Goal: Information Seeking & Learning: Learn about a topic

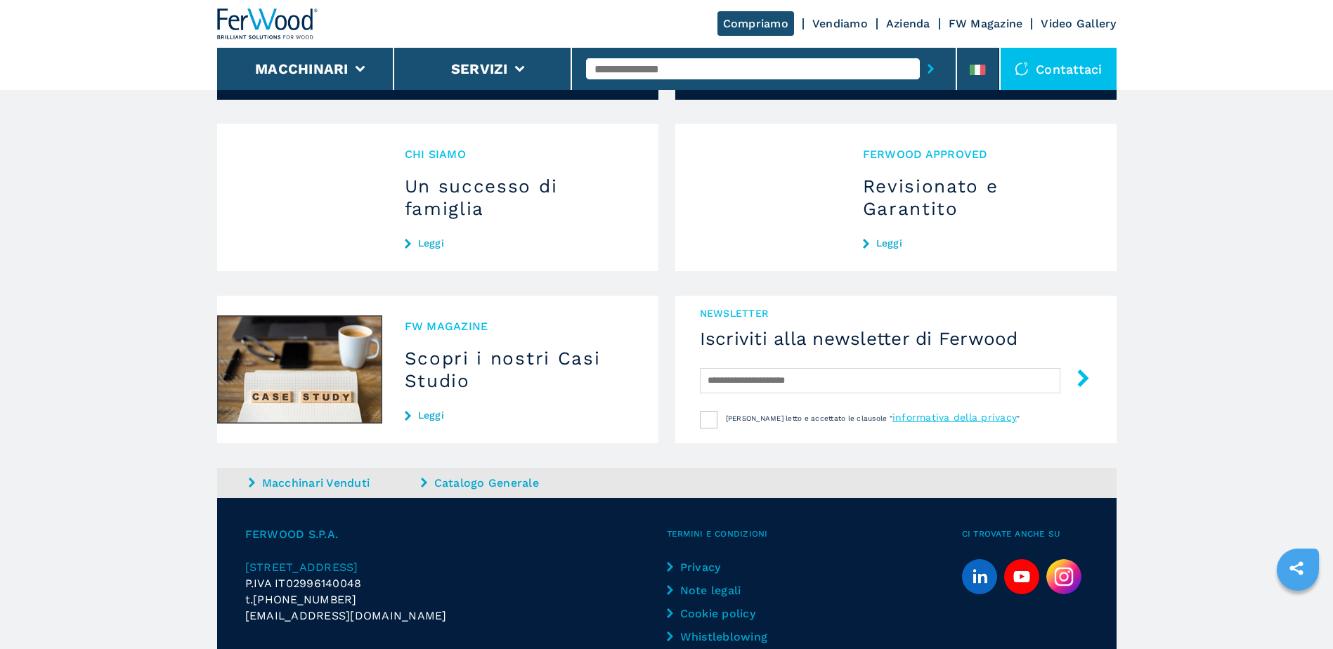
scroll to position [1286, 0]
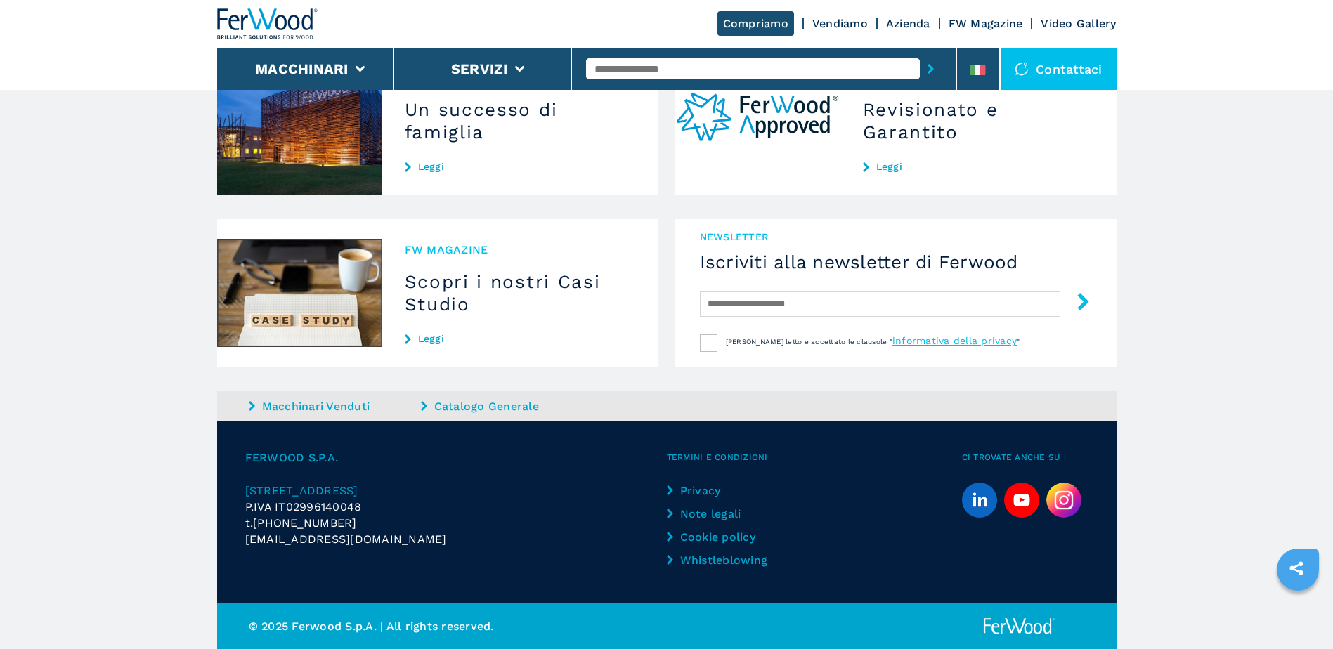
click at [1060, 491] on img at bounding box center [1064, 500] width 35 height 35
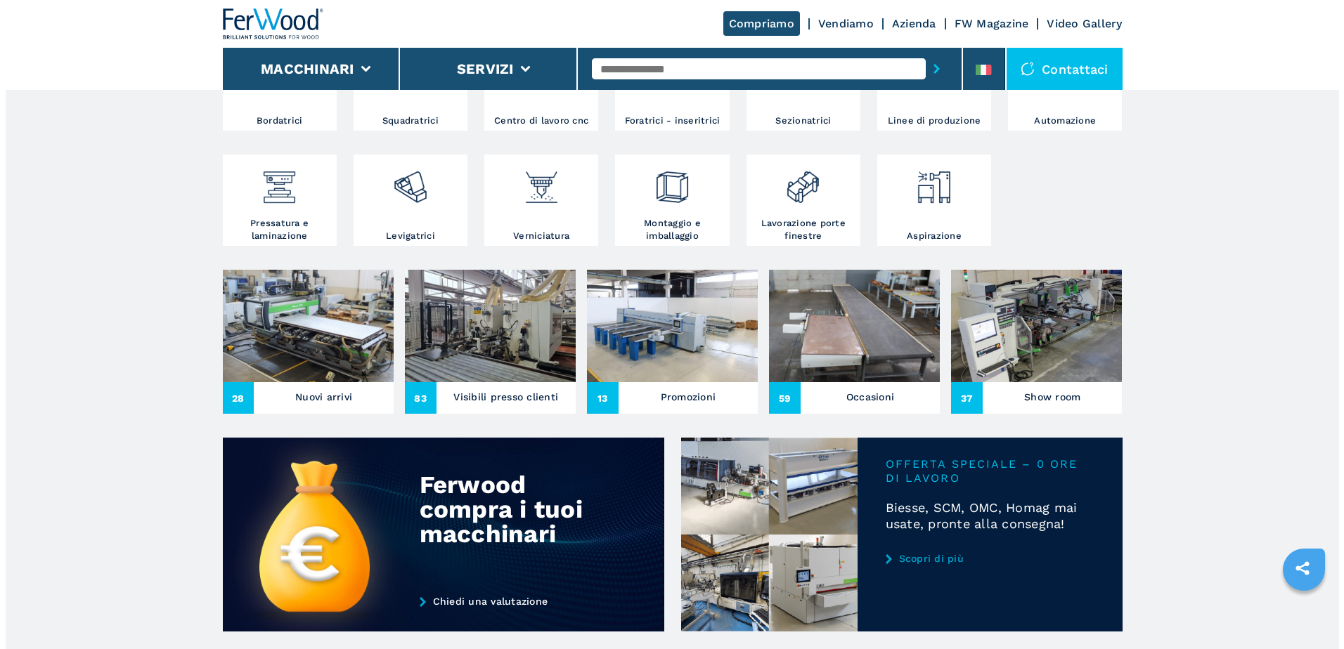
scroll to position [357, 0]
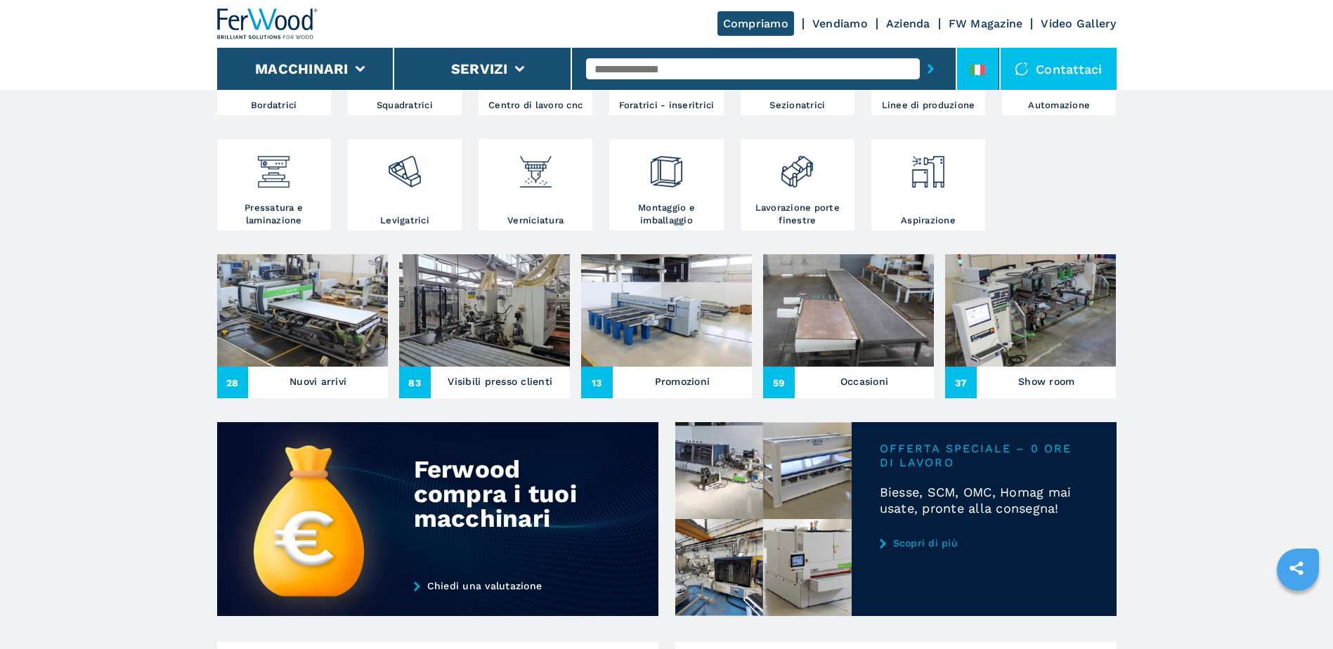
click at [974, 71] on icon at bounding box center [973, 70] width 6 height 11
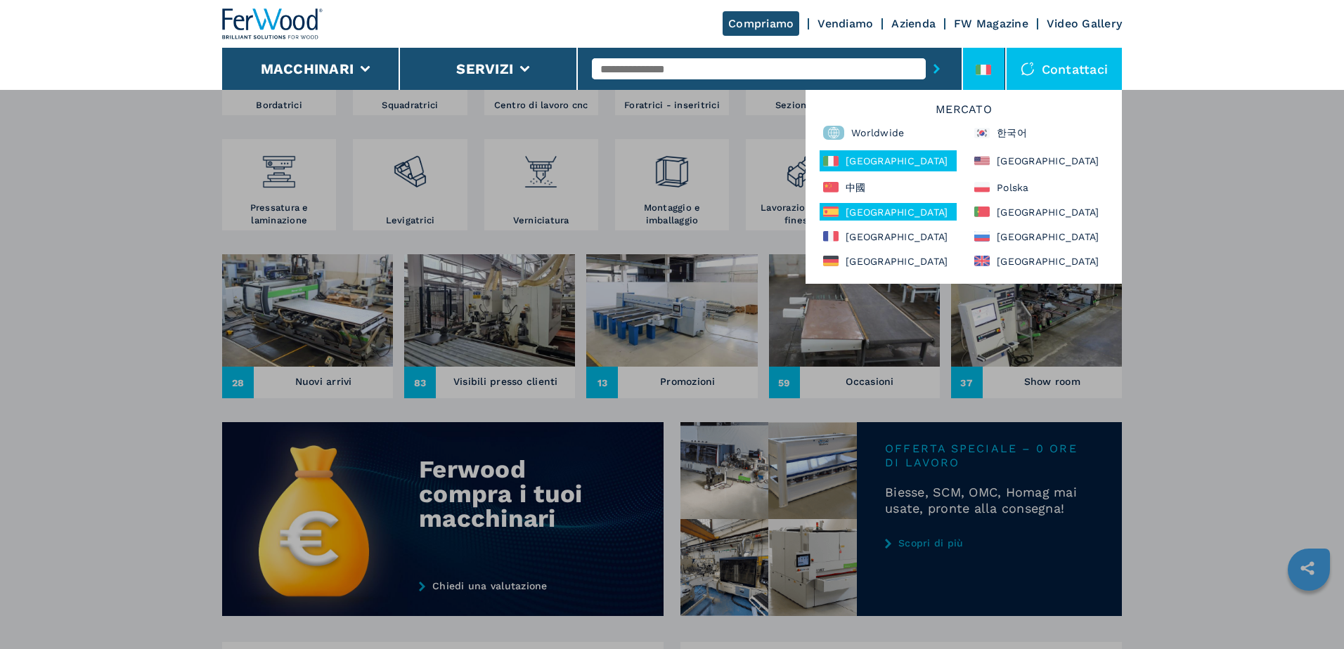
click at [885, 211] on div "[GEOGRAPHIC_DATA]" at bounding box center [888, 212] width 137 height 18
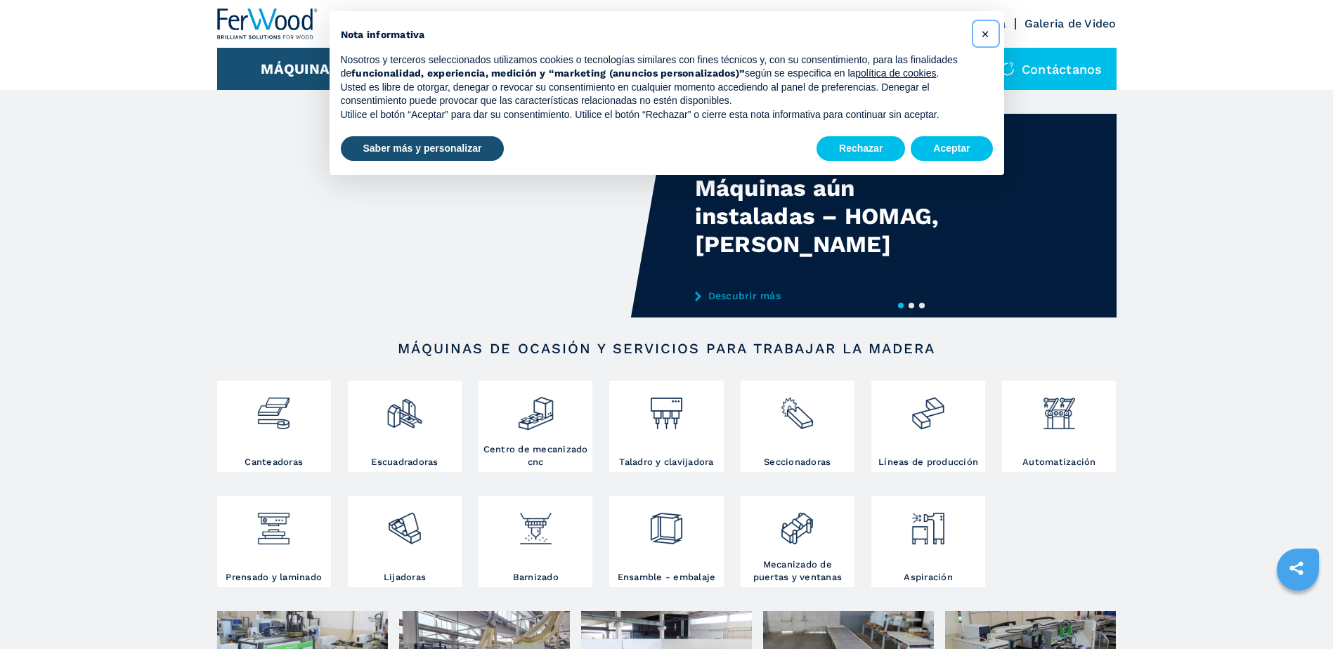
click at [988, 32] on span "×" at bounding box center [985, 33] width 8 height 17
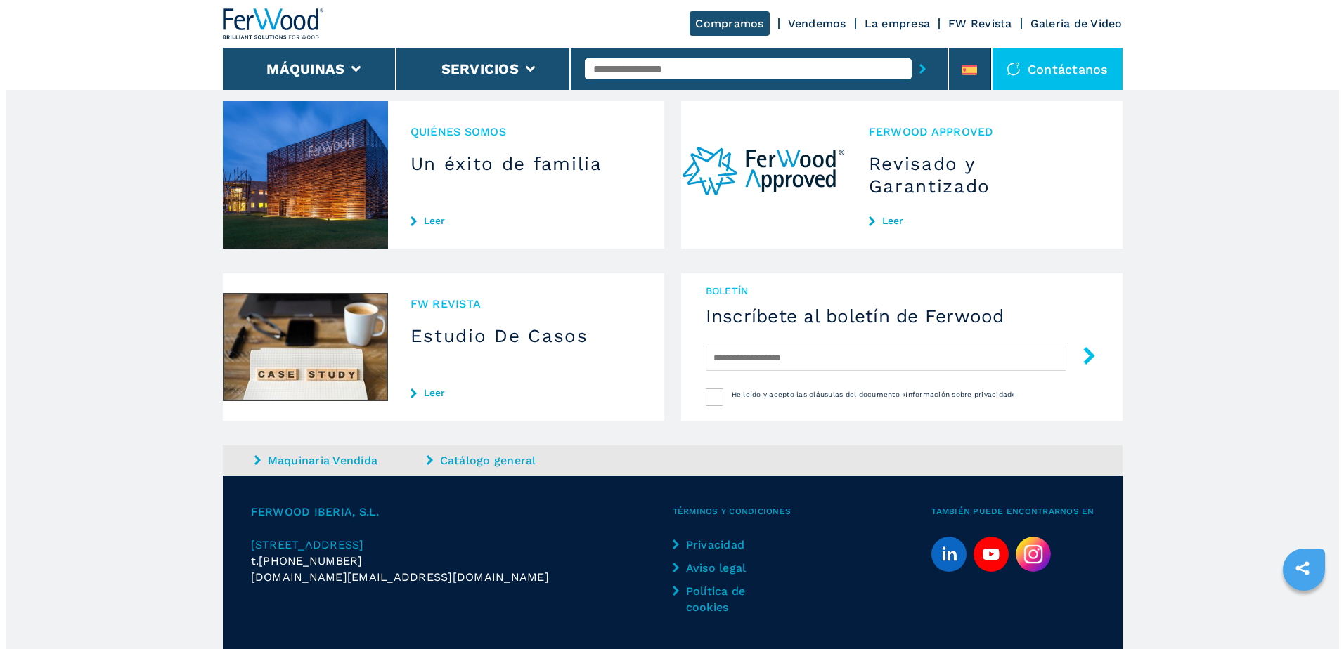
scroll to position [1279, 0]
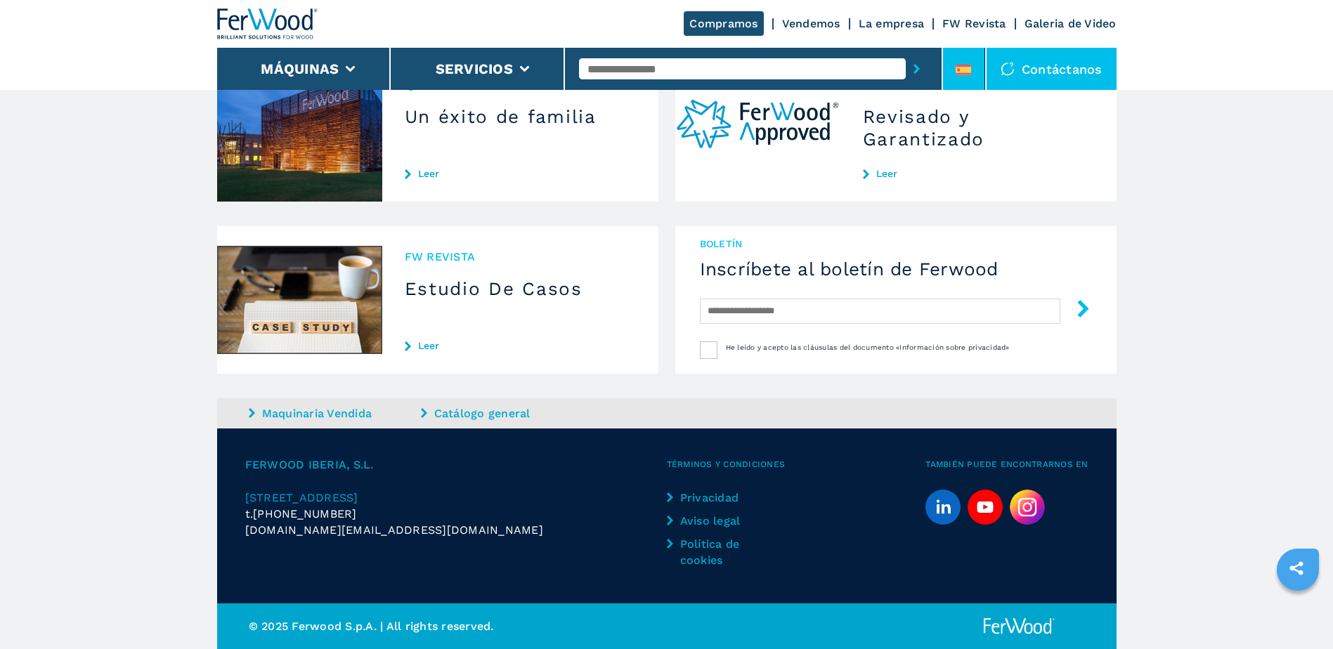
click at [971, 81] on li at bounding box center [964, 69] width 42 height 42
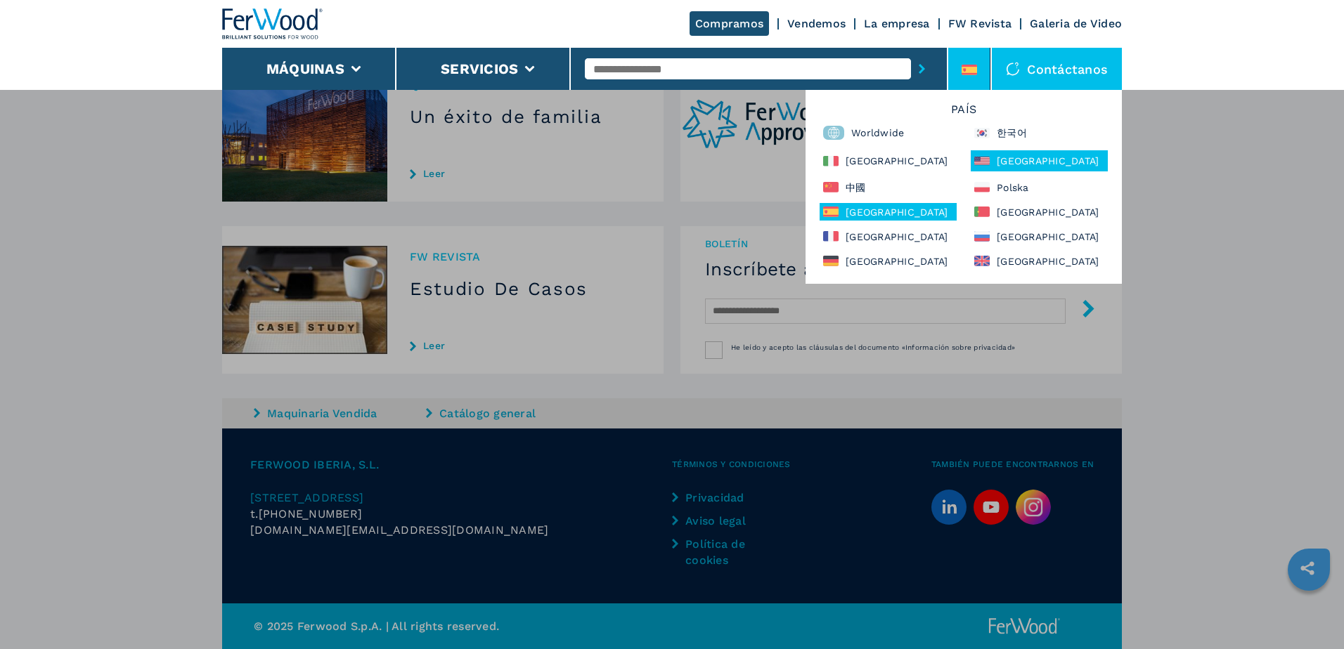
click at [1005, 163] on div "North America" at bounding box center [1039, 160] width 137 height 21
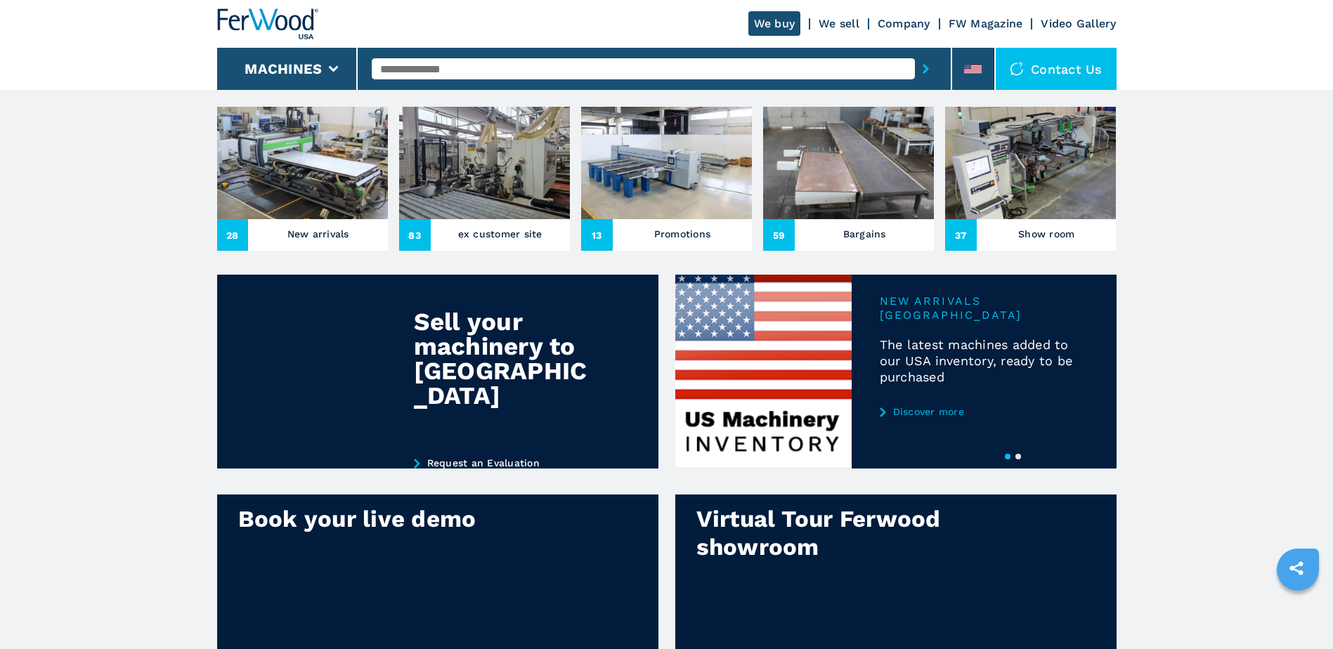
scroll to position [1164, 0]
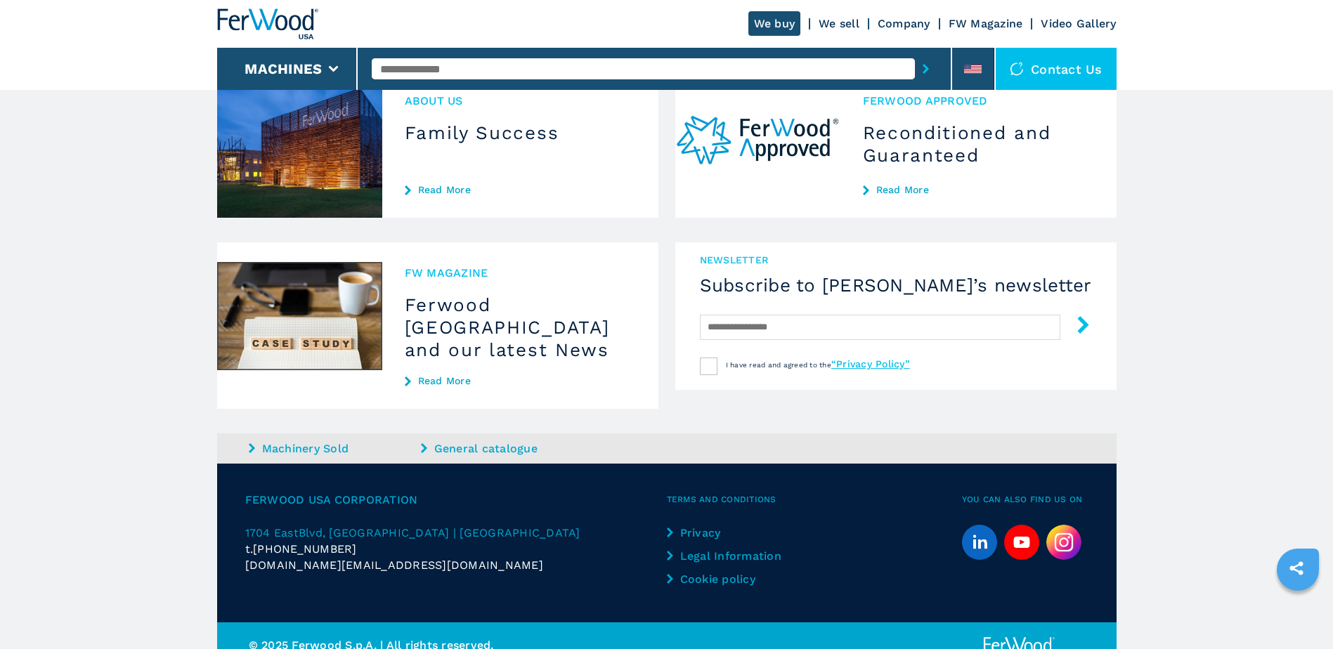
click at [1070, 525] on img at bounding box center [1064, 542] width 35 height 35
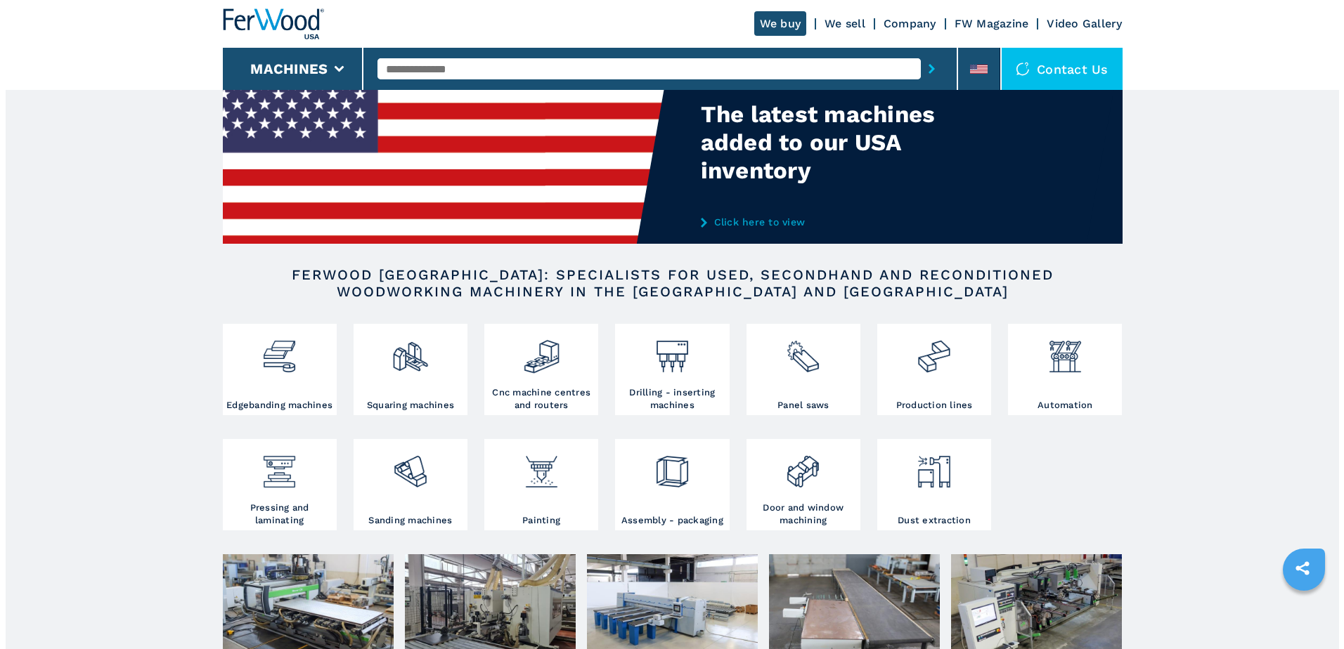
scroll to position [0, 0]
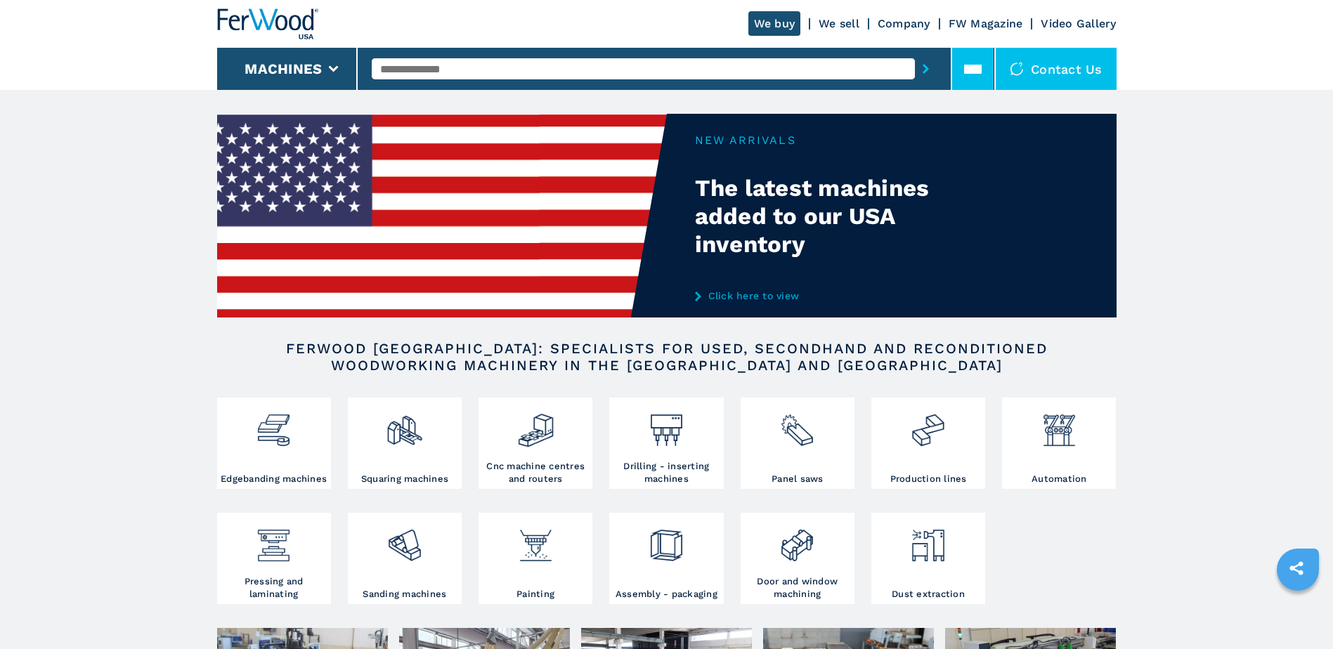
click at [974, 75] on icon at bounding box center [973, 69] width 18 height 18
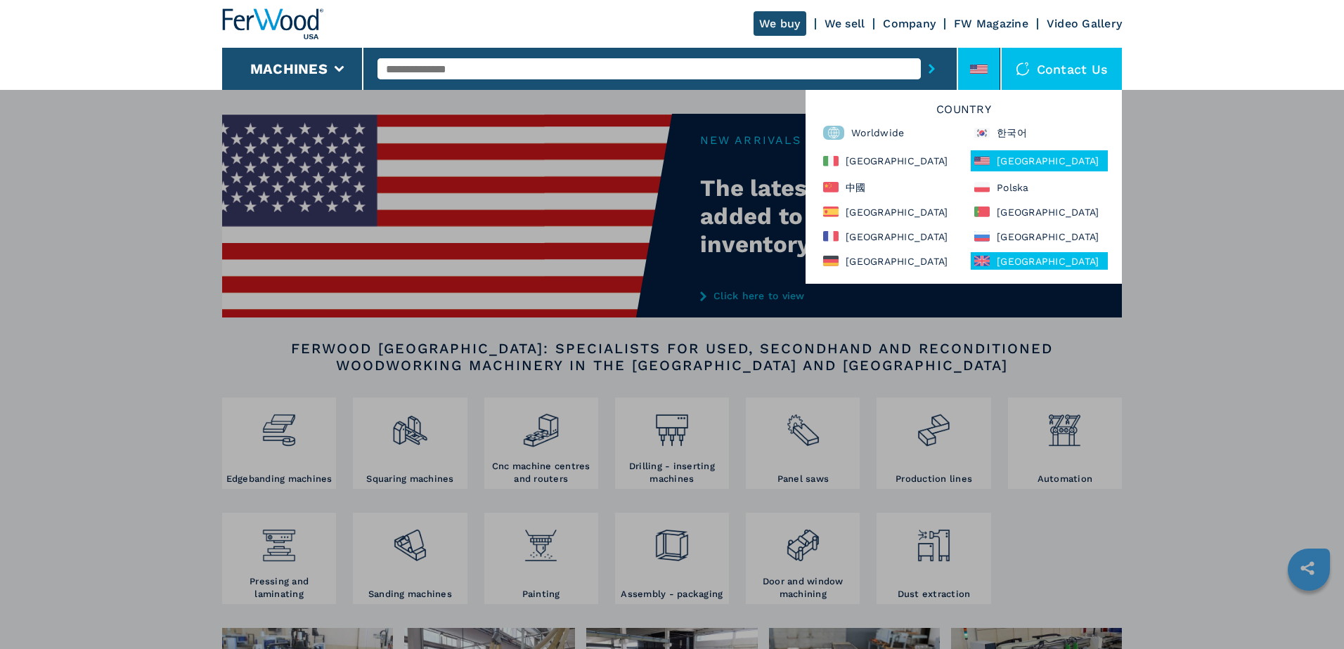
click at [1030, 259] on div "United Kingdom" at bounding box center [1039, 261] width 137 height 18
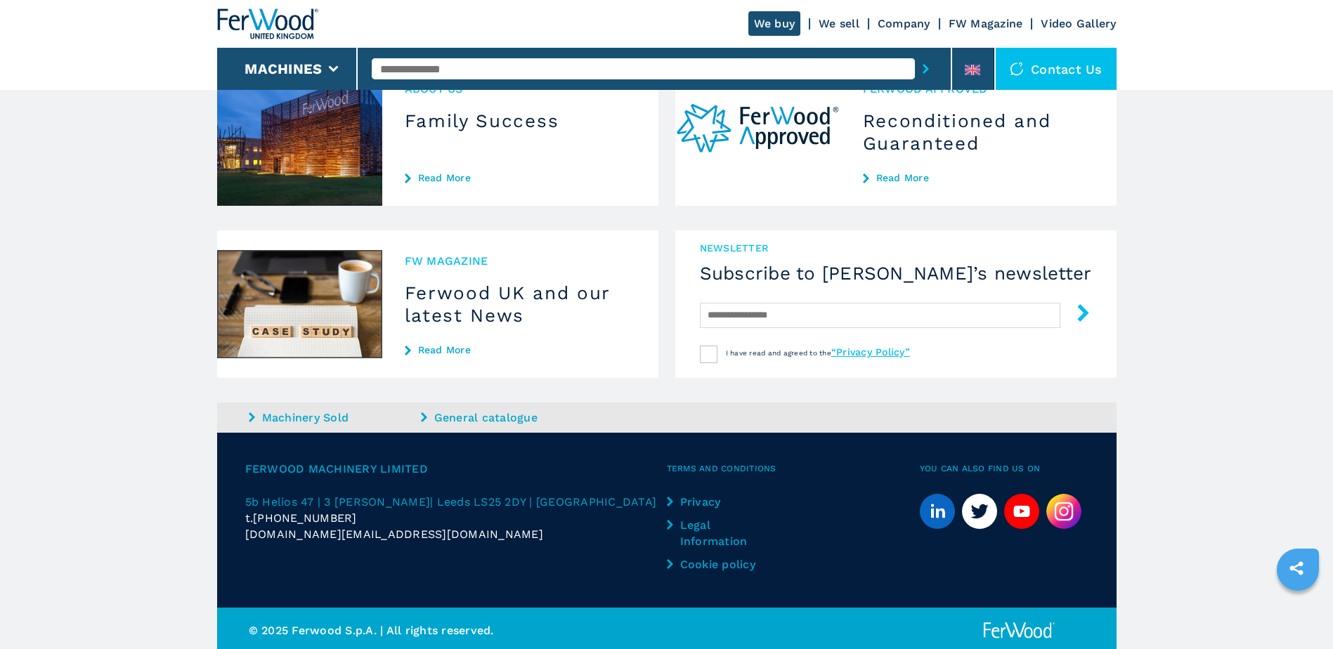
scroll to position [1180, 0]
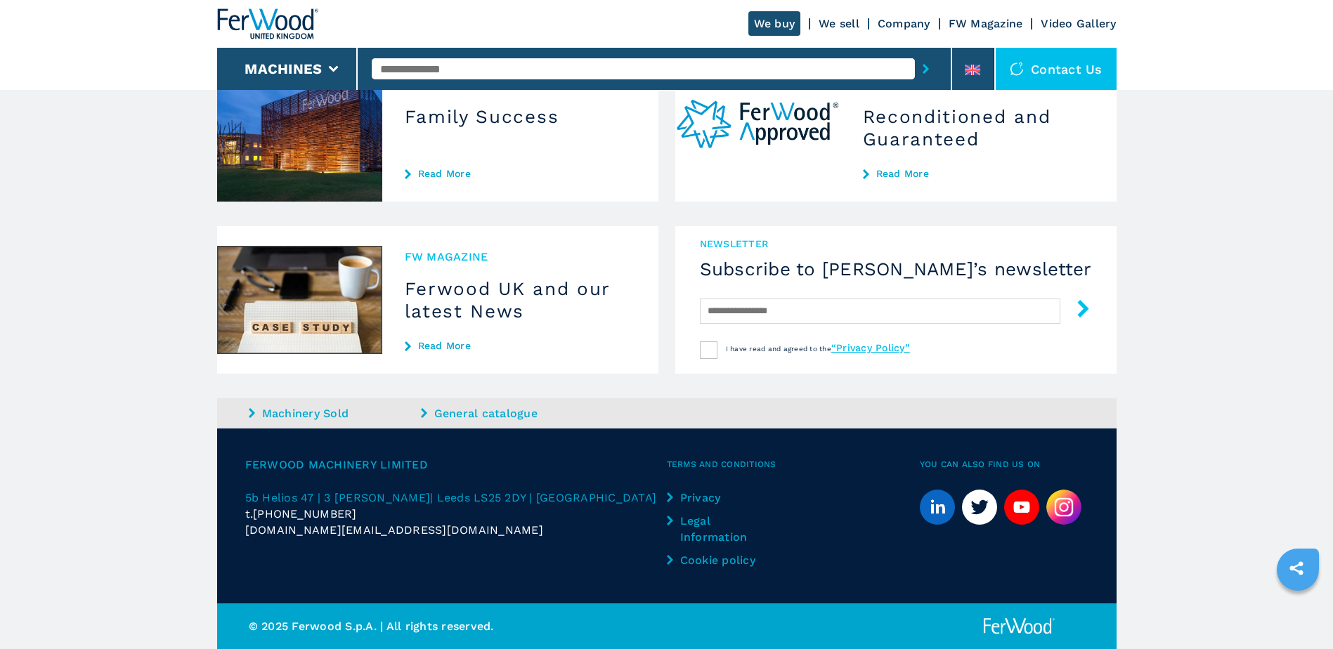
click at [1063, 505] on img at bounding box center [1064, 507] width 35 height 35
click at [1059, 507] on img at bounding box center [1064, 507] width 35 height 35
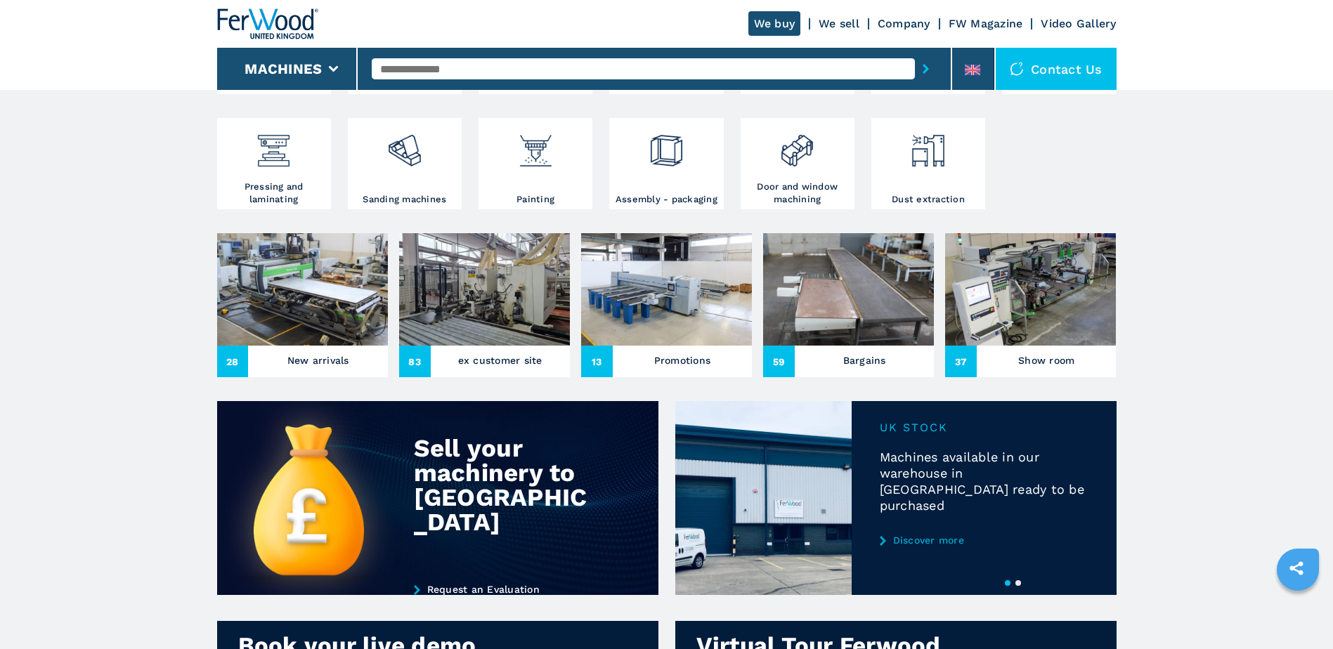
scroll to position [396, 0]
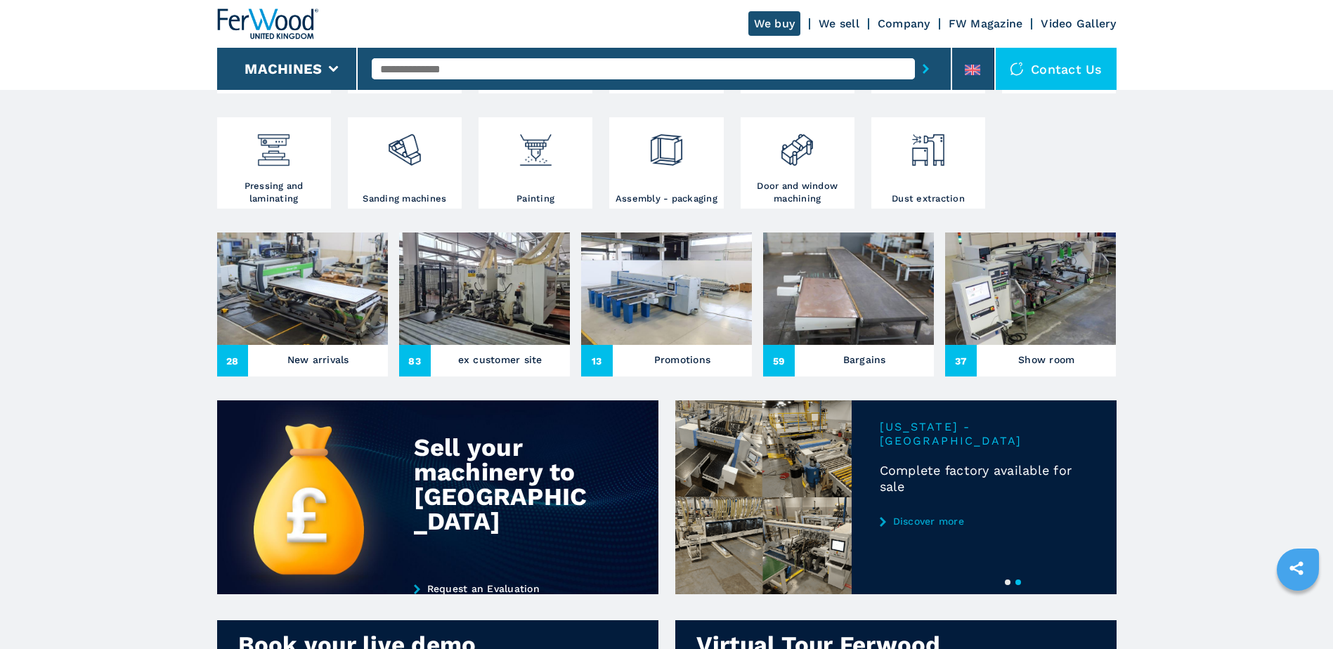
click at [108, 365] on main "1 2 New UK Stock Added Click here to view New UK Stock Added Click here to view…" at bounding box center [666, 519] width 1333 height 1830
click at [119, 416] on main "1 2 Investing In The Future With Ferwood Read More Investing In The Future With…" at bounding box center [666, 519] width 1333 height 1830
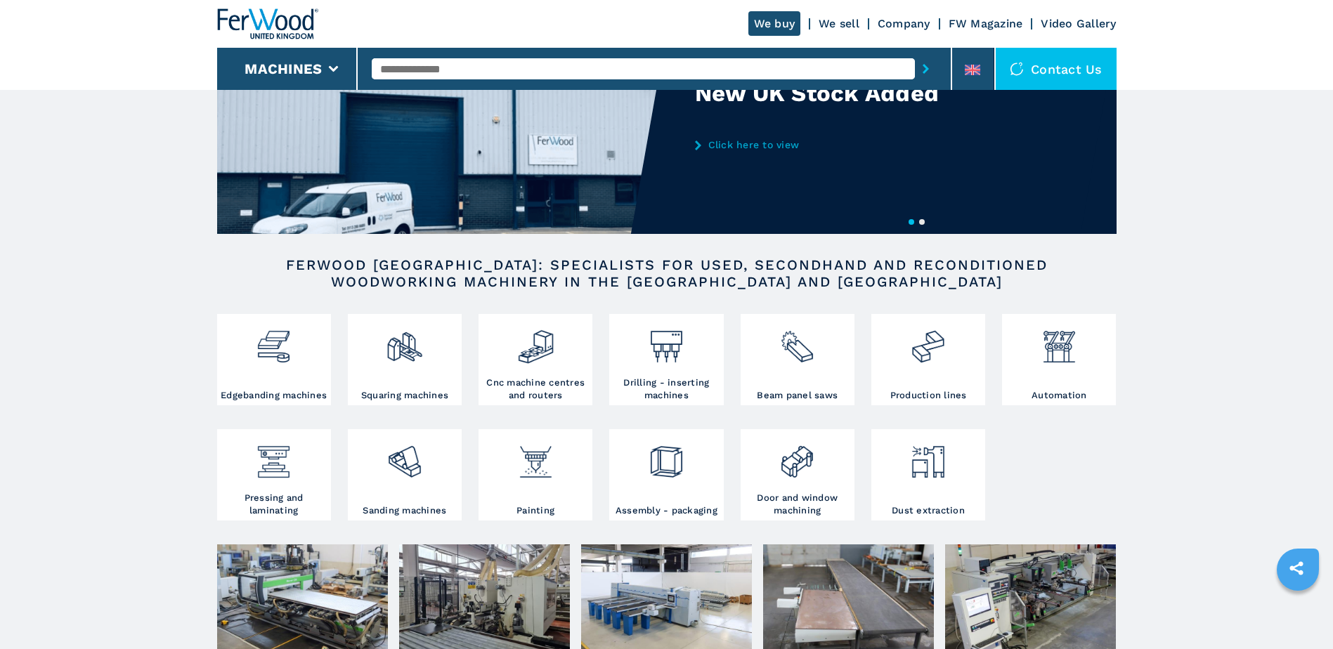
scroll to position [0, 0]
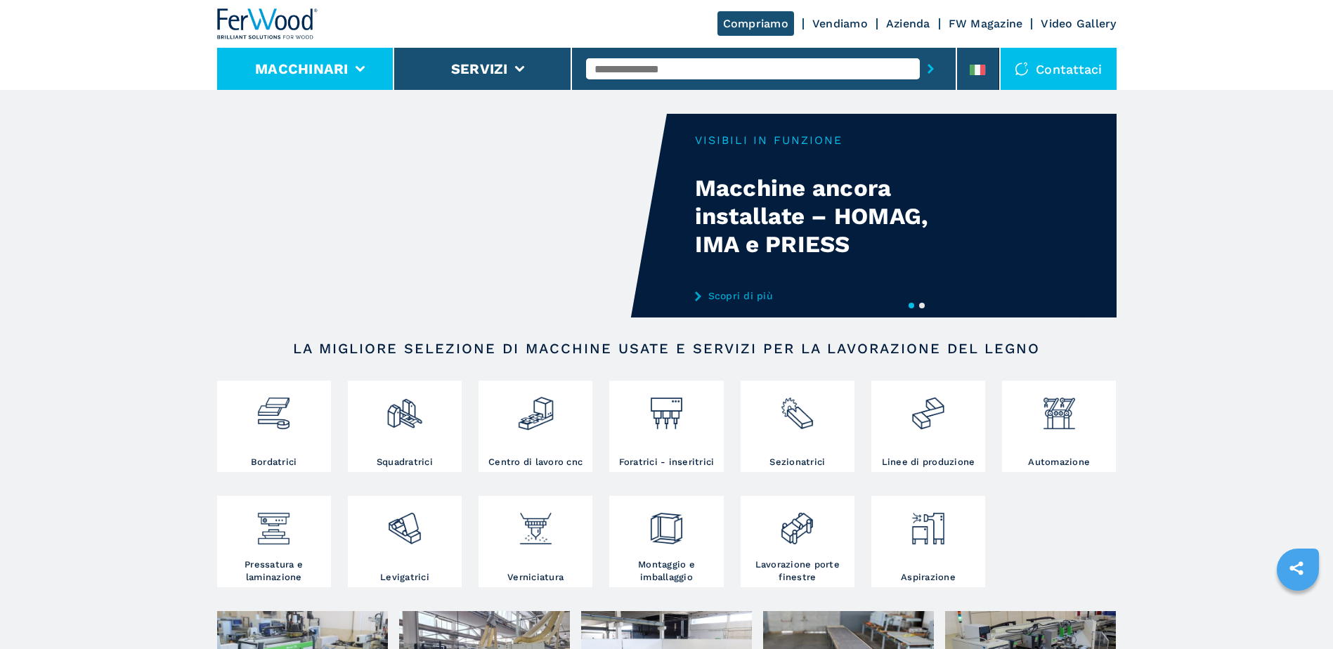
click at [334, 65] on button "Macchinari" at bounding box center [301, 68] width 93 height 17
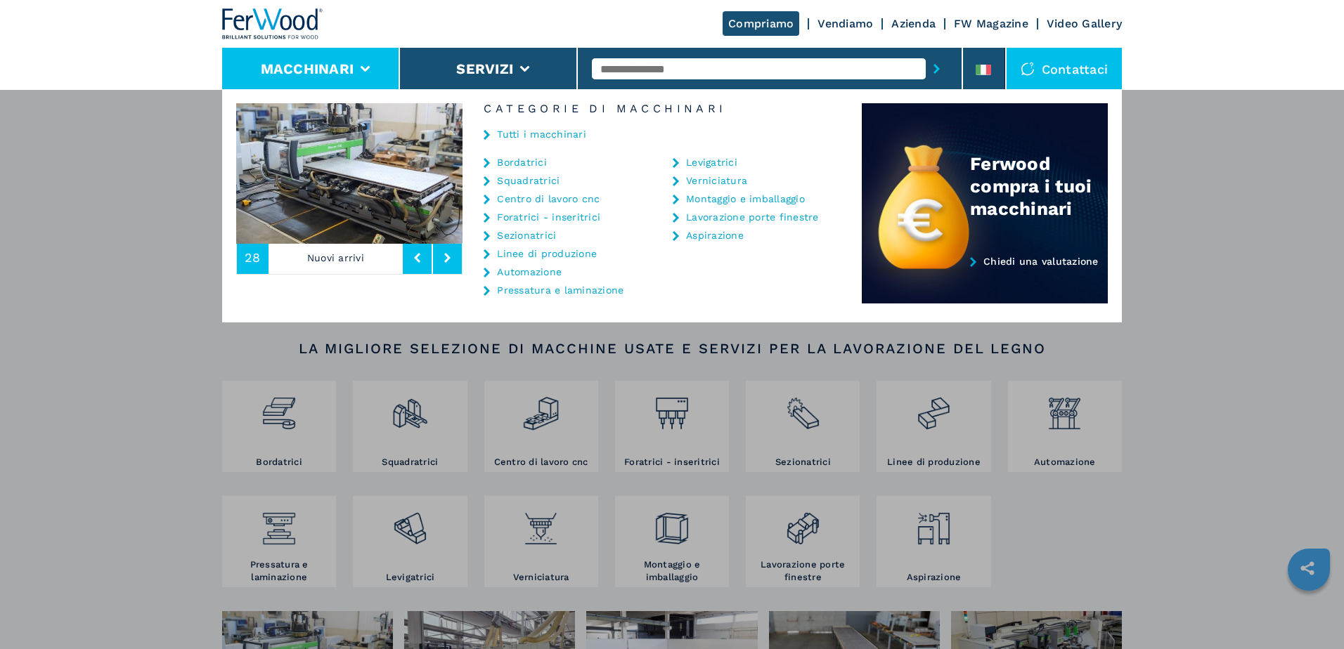
click at [1198, 231] on div "Macchinari Bordatrici Squadratrici Centro di lavoro cnc Foratrici - inseritrici…" at bounding box center [672, 413] width 1344 height 649
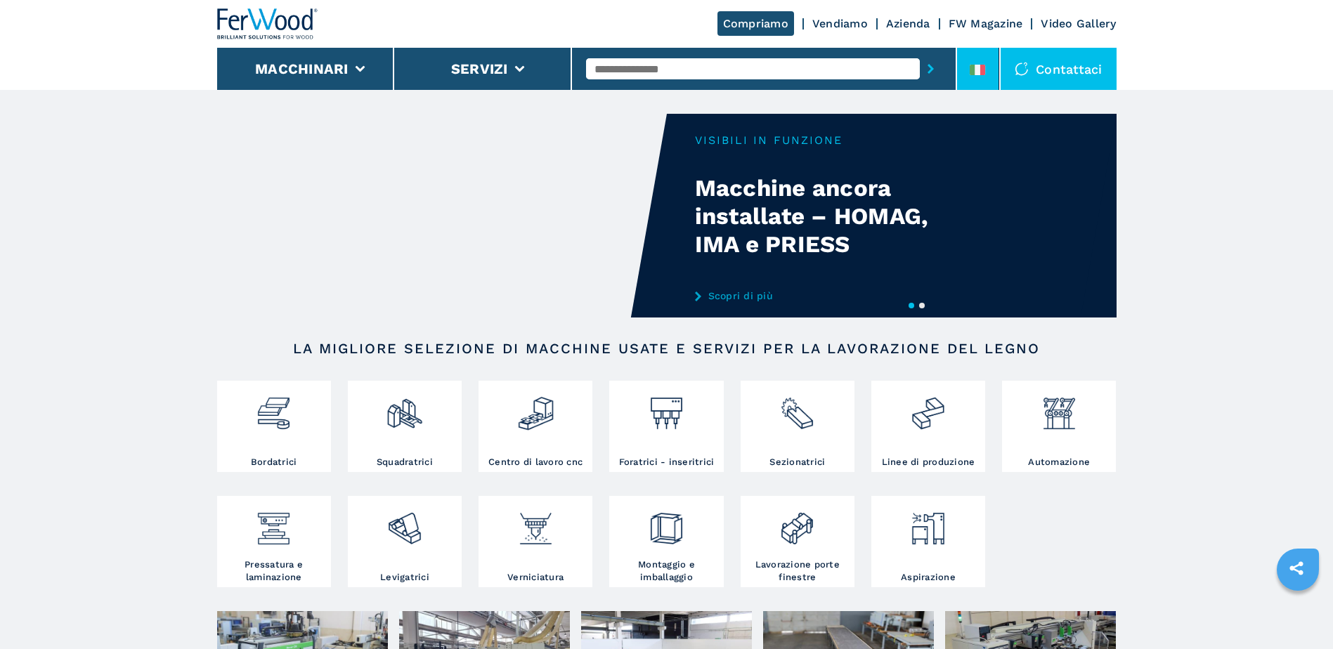
click at [968, 56] on li at bounding box center [978, 69] width 42 height 42
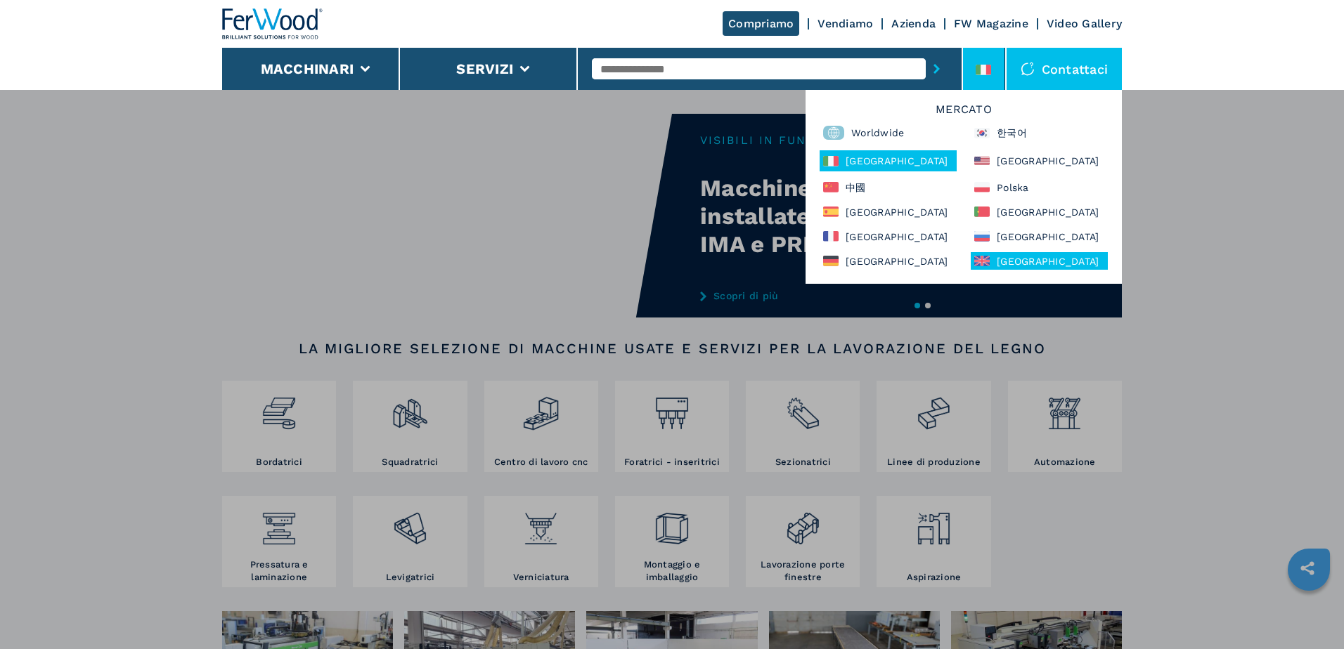
click at [1007, 258] on div "United Kingdom" at bounding box center [1039, 261] width 137 height 18
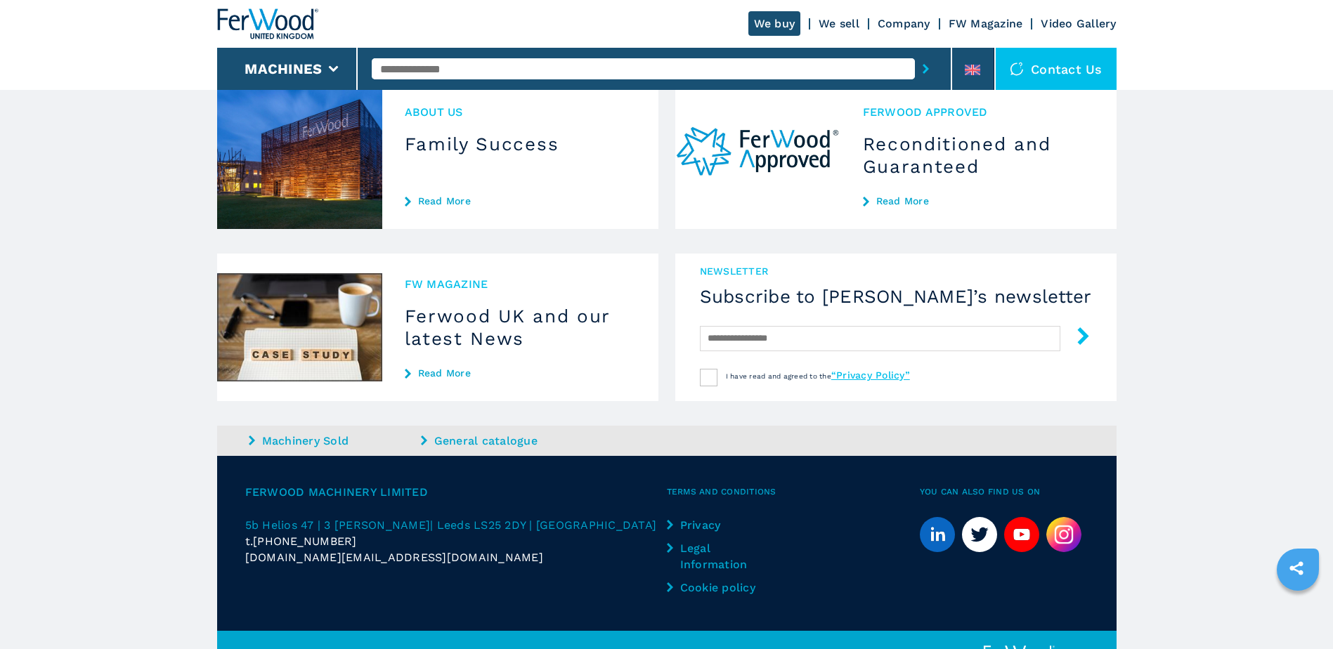
scroll to position [1180, 0]
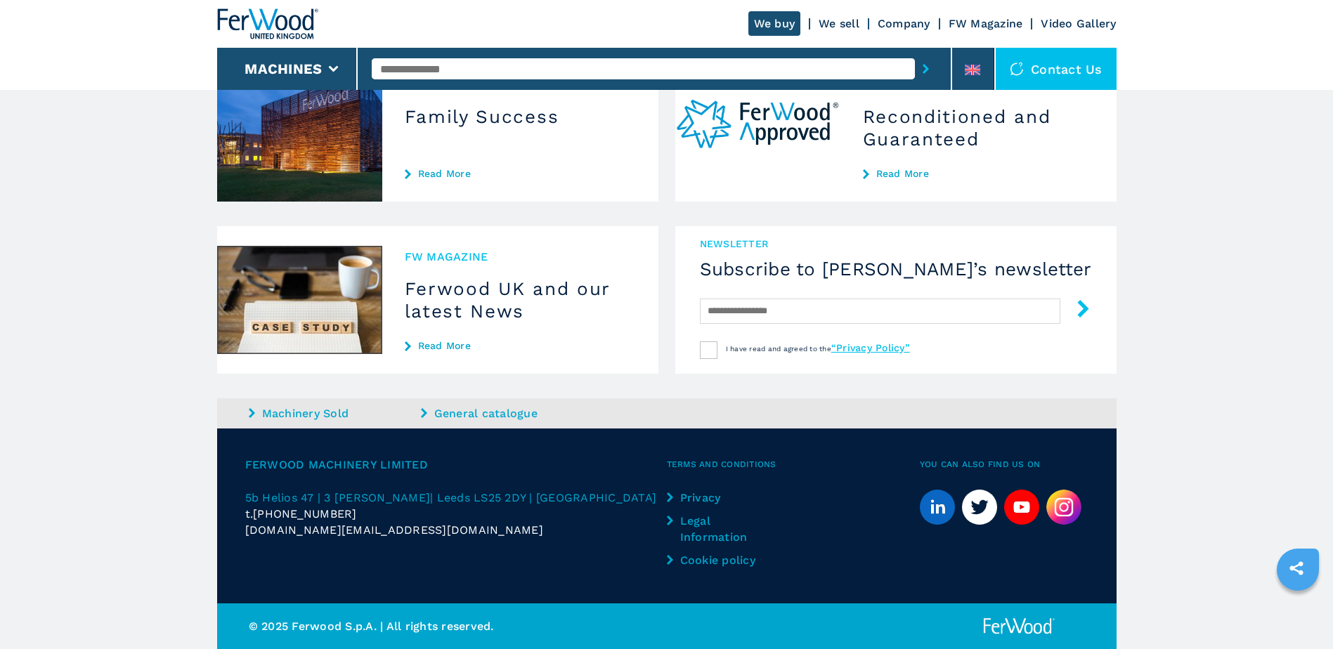
click at [1058, 509] on img at bounding box center [1064, 507] width 35 height 35
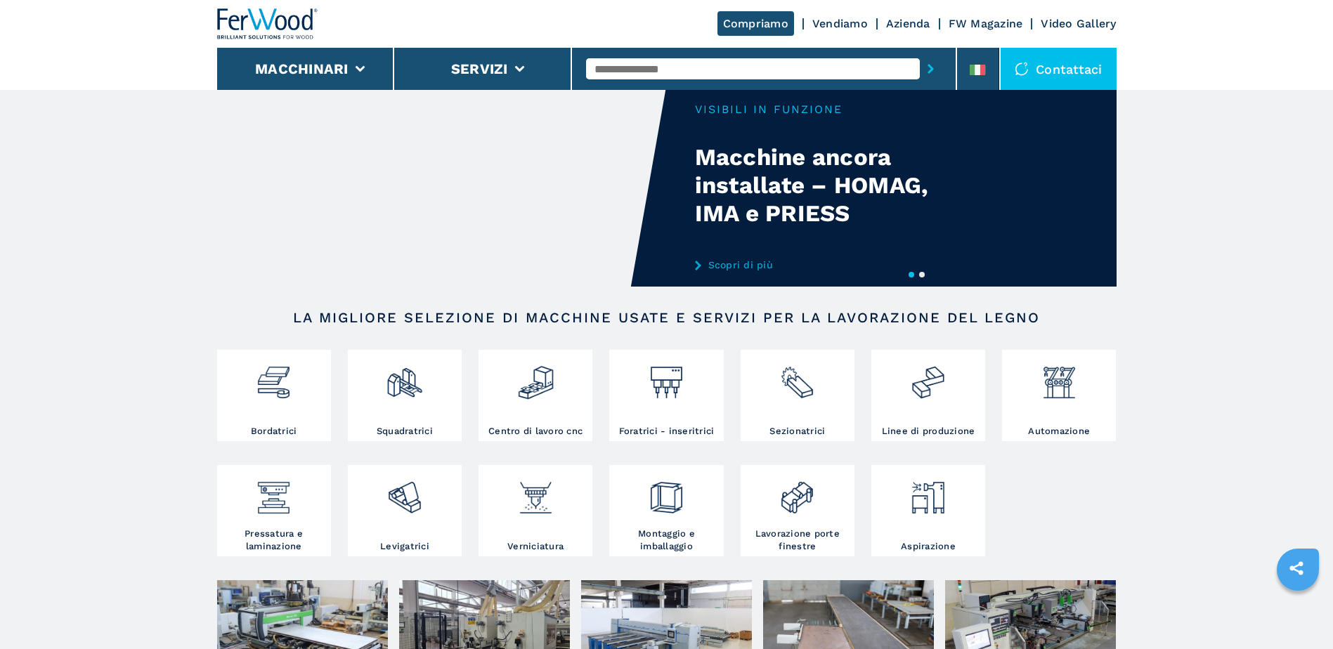
scroll to position [27, 0]
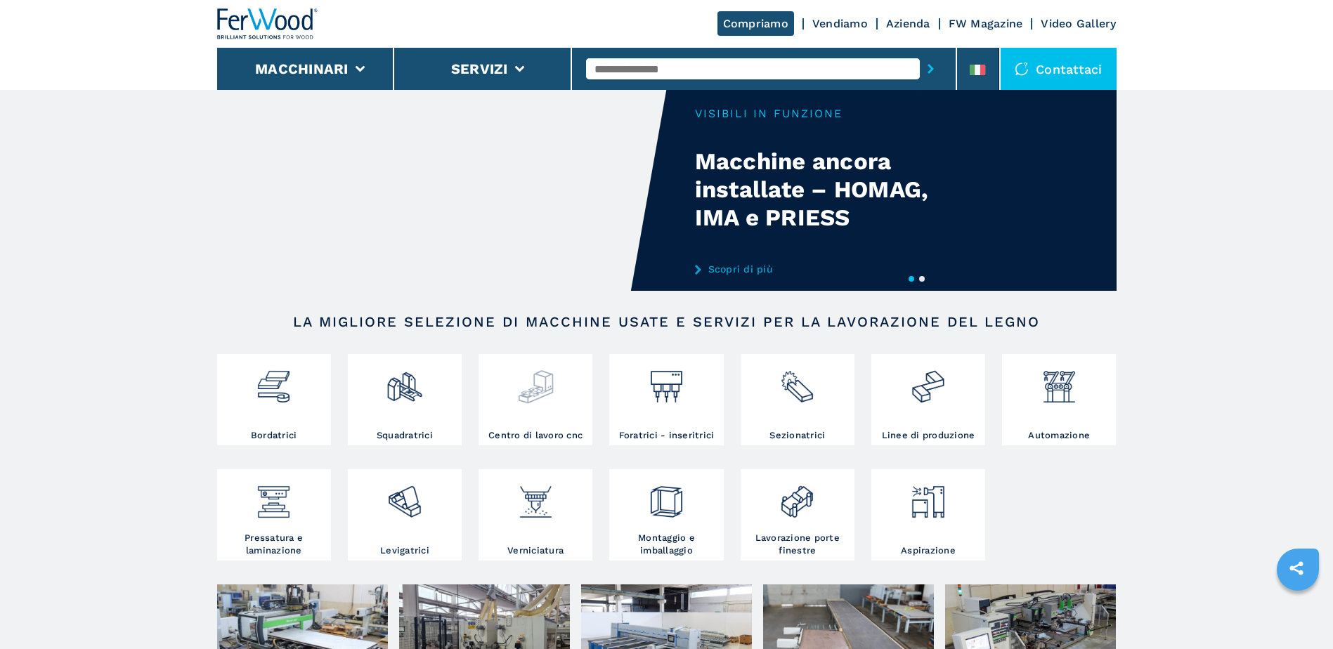
click at [543, 391] on img at bounding box center [535, 382] width 37 height 48
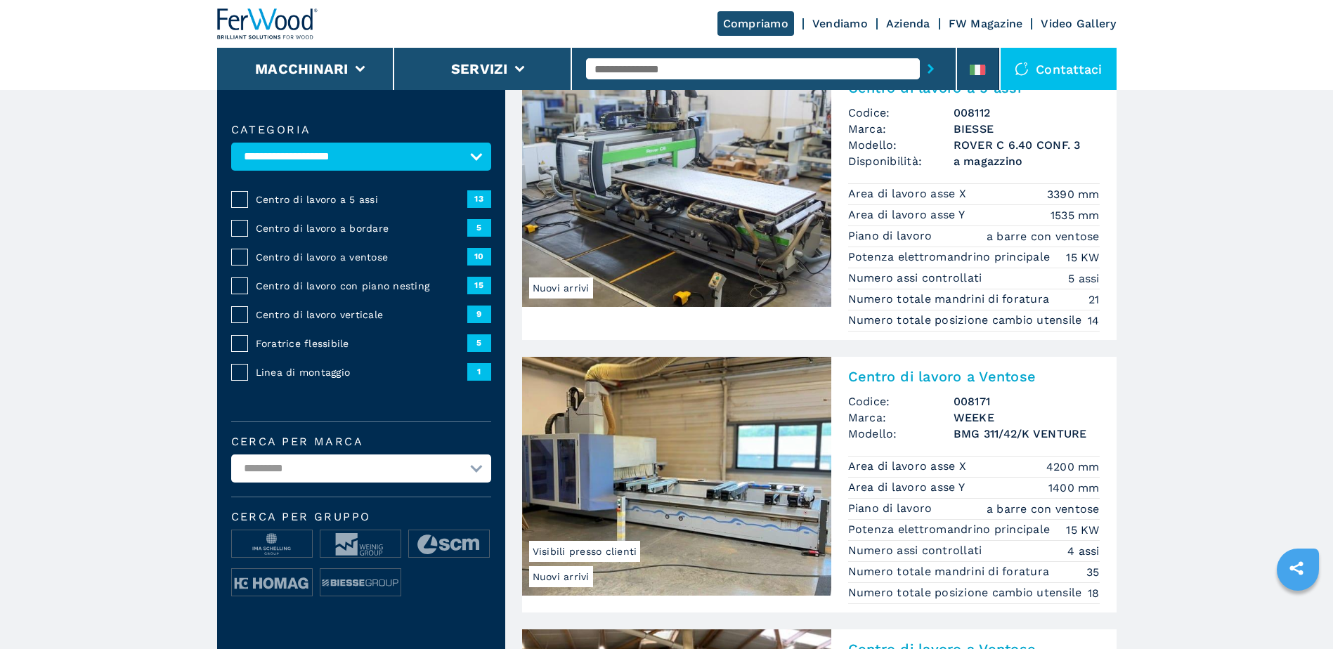
scroll to position [118, 0]
click at [253, 565] on ul at bounding box center [361, 569] width 260 height 77
click at [265, 551] on img at bounding box center [272, 545] width 80 height 28
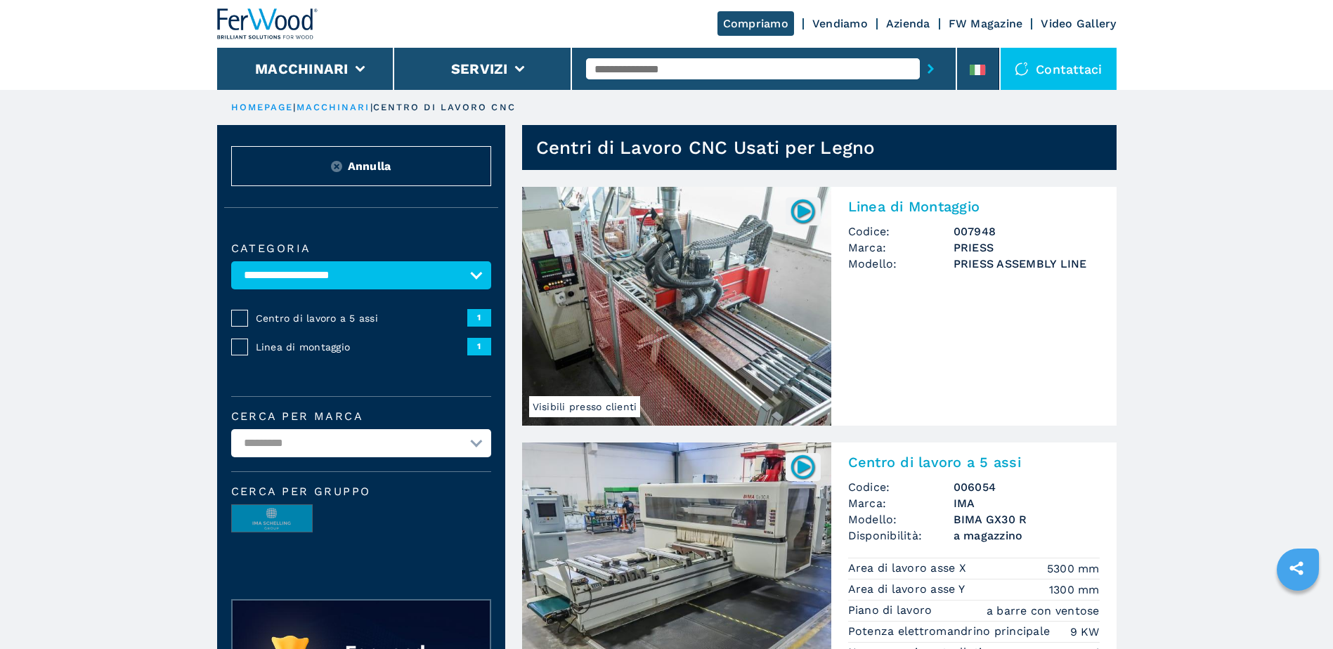
click at [358, 112] on p "macchinari |" at bounding box center [335, 107] width 77 height 13
click at [354, 103] on link "macchinari" at bounding box center [334, 107] width 74 height 11
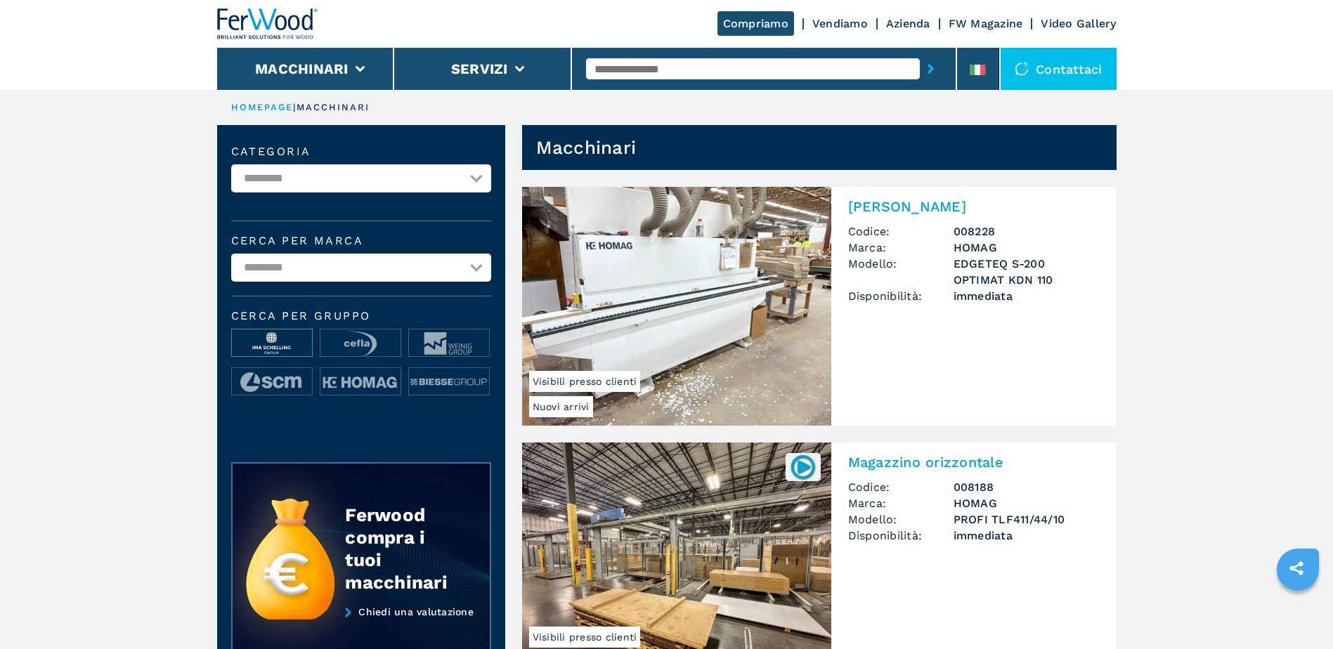
click at [288, 340] on img at bounding box center [272, 344] width 80 height 28
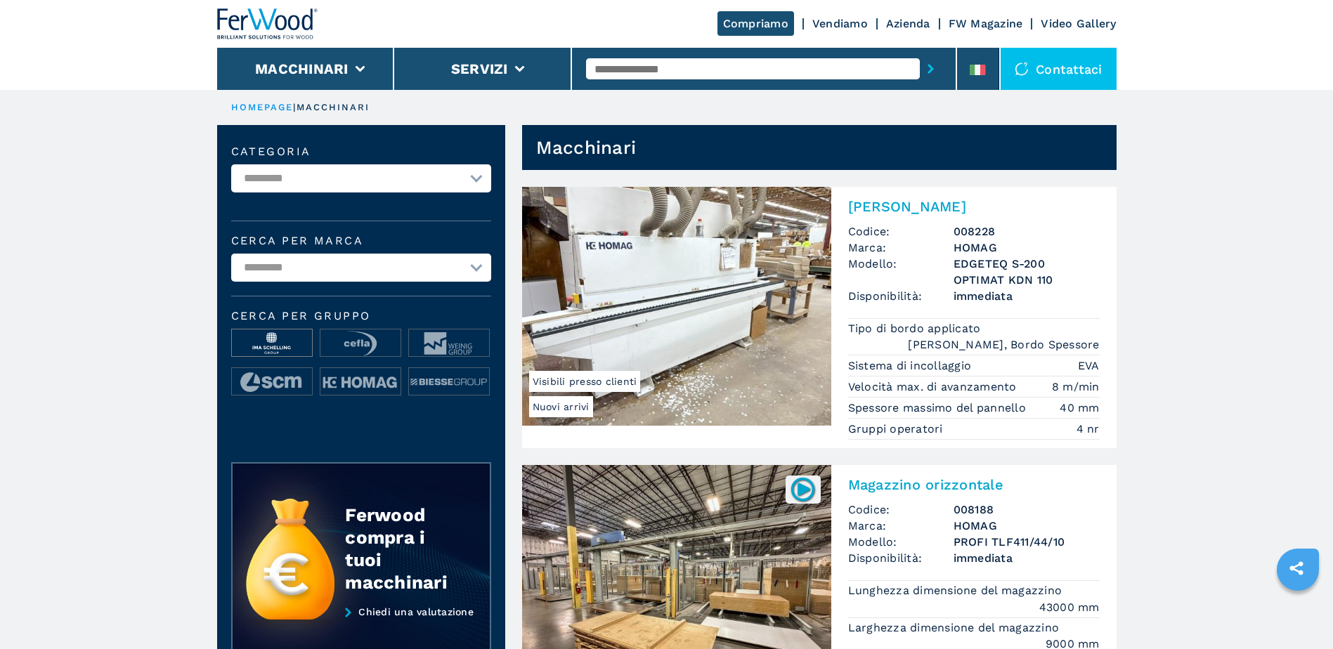
click at [276, 347] on img at bounding box center [272, 344] width 80 height 28
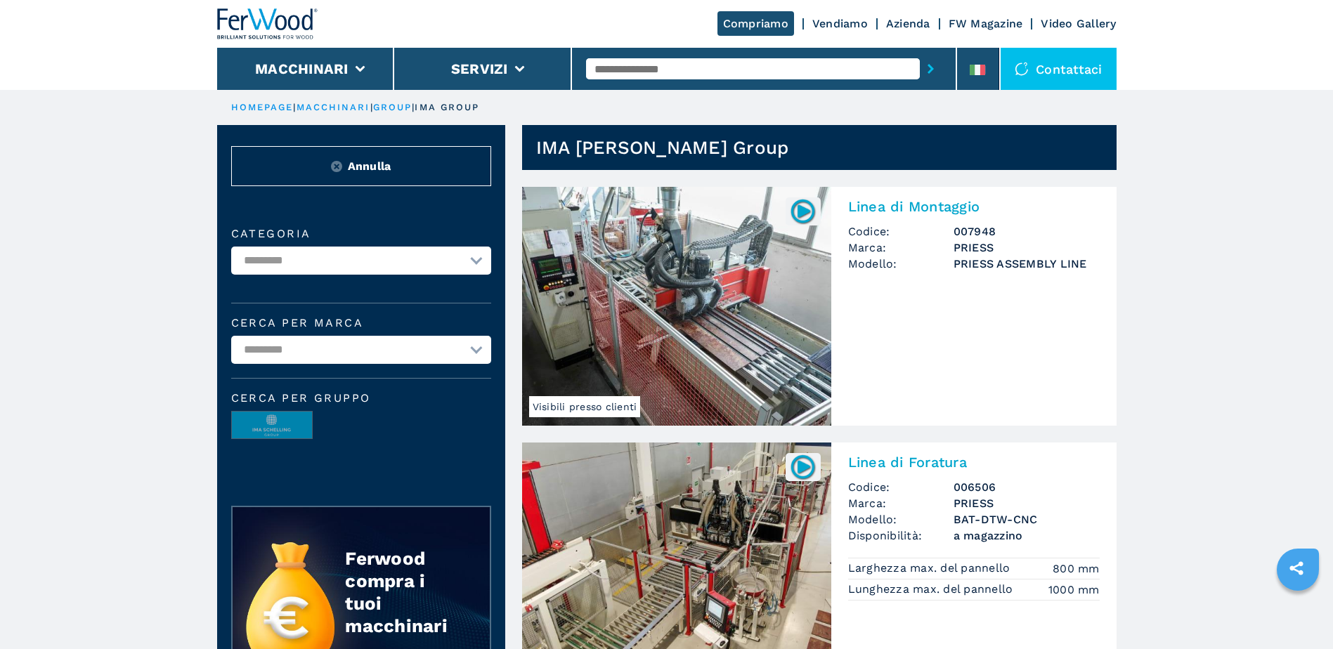
click at [369, 259] on select "**********" at bounding box center [361, 261] width 260 height 28
select select "**********"
click at [231, 247] on select "**********" at bounding box center [361, 261] width 260 height 28
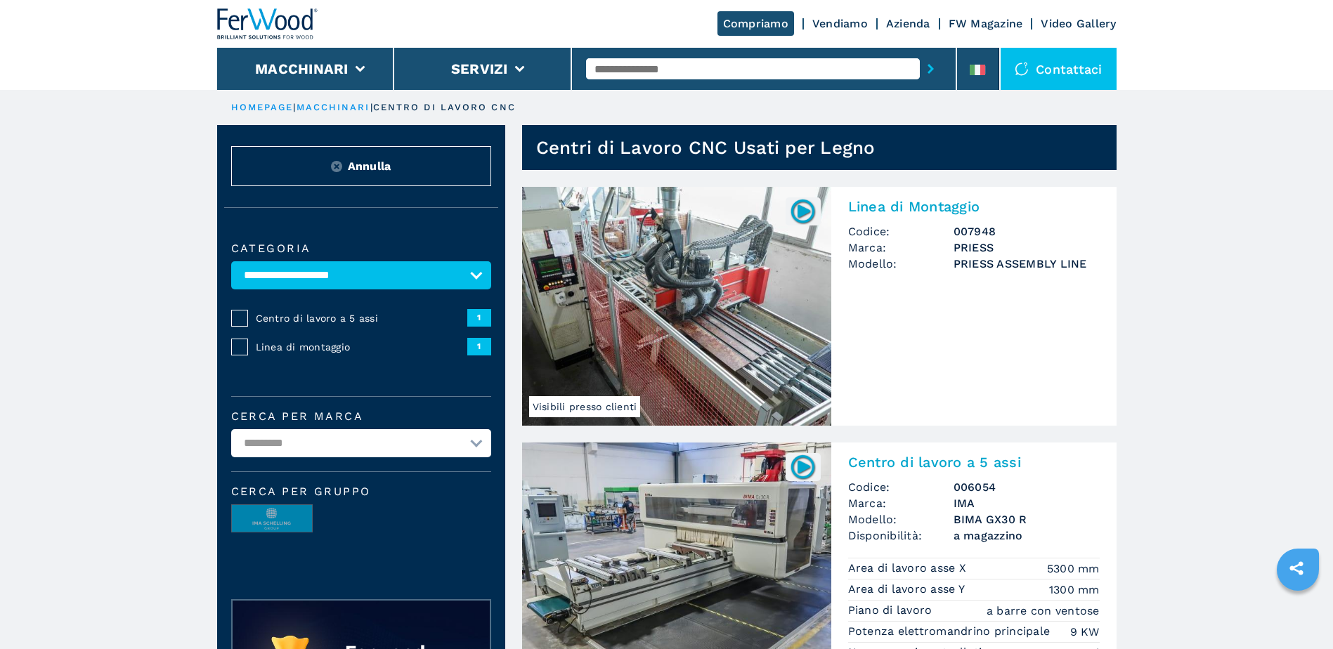
click at [776, 235] on img at bounding box center [676, 306] width 309 height 239
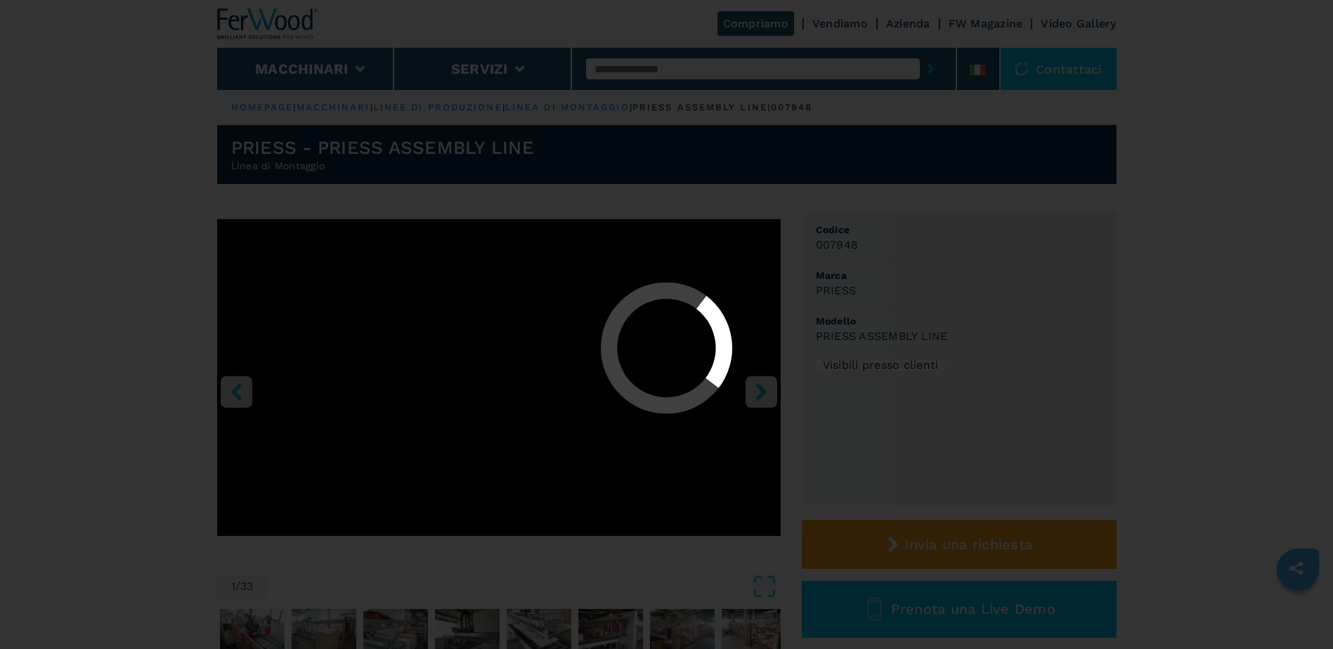
select select "**********"
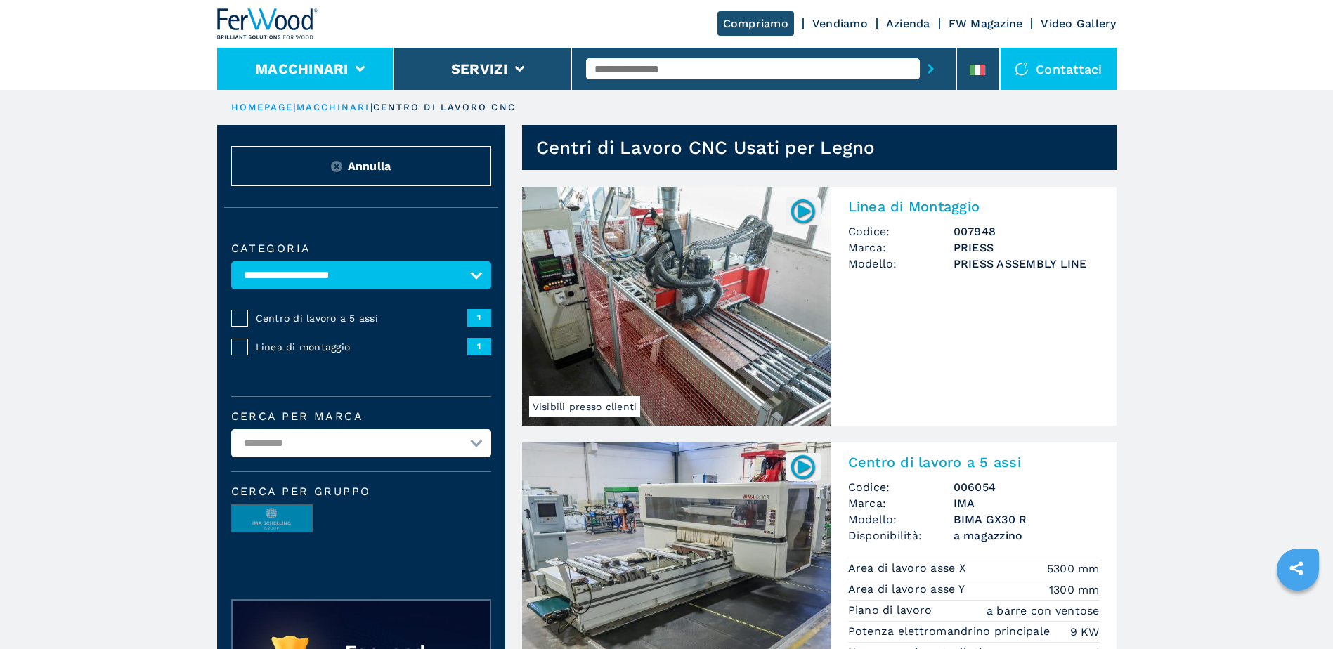
click at [297, 72] on button "Macchinari" at bounding box center [301, 68] width 93 height 17
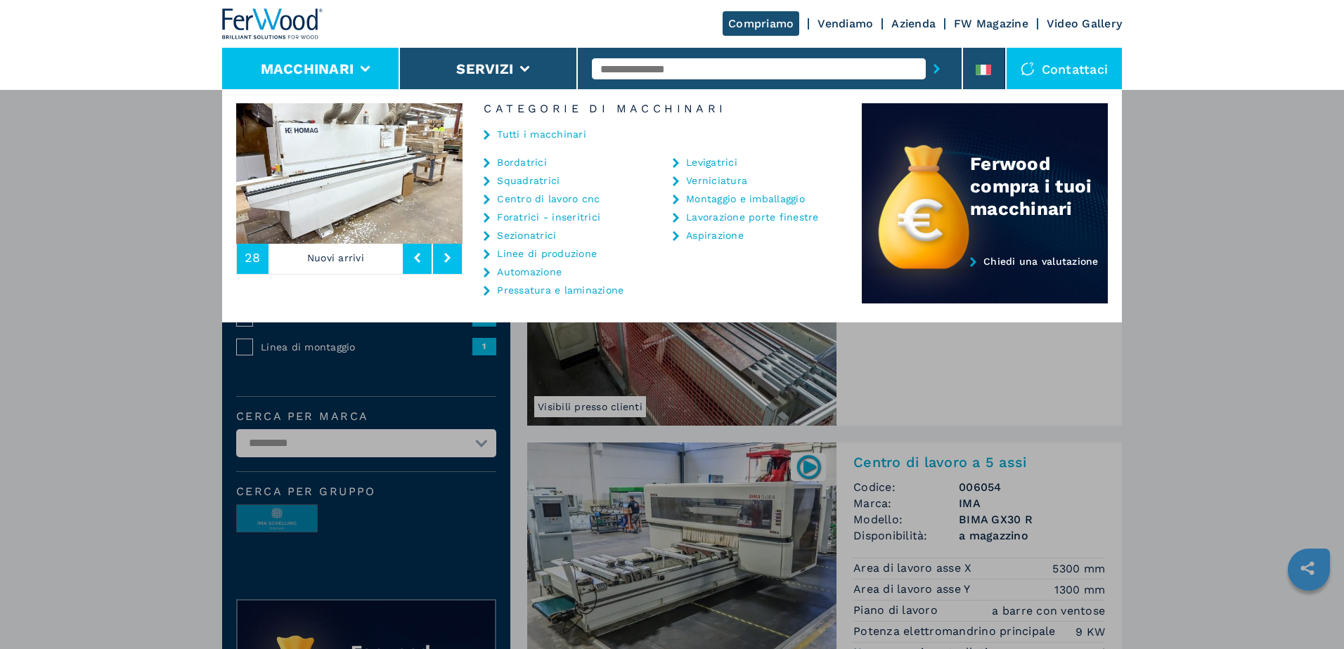
click at [541, 196] on link "Centro di lavoro cnc" at bounding box center [548, 199] width 103 height 10
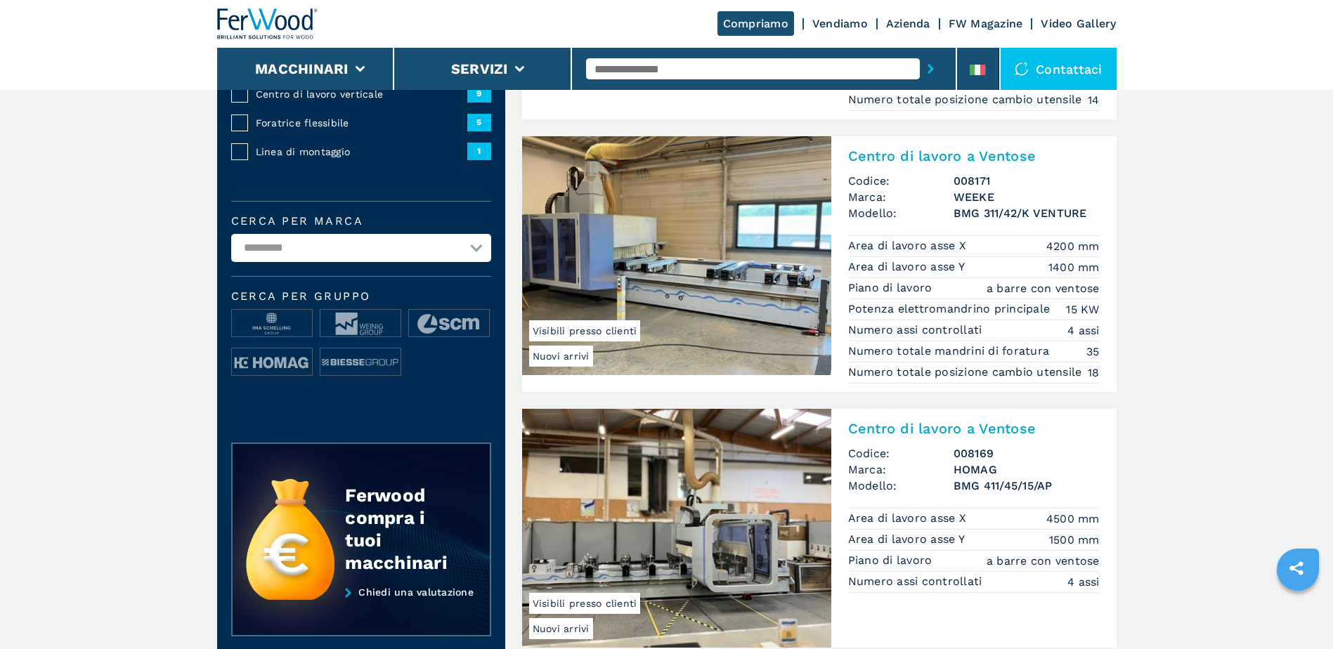
scroll to position [339, 0]
click at [281, 323] on img at bounding box center [272, 325] width 80 height 28
click at [262, 327] on img at bounding box center [272, 325] width 80 height 28
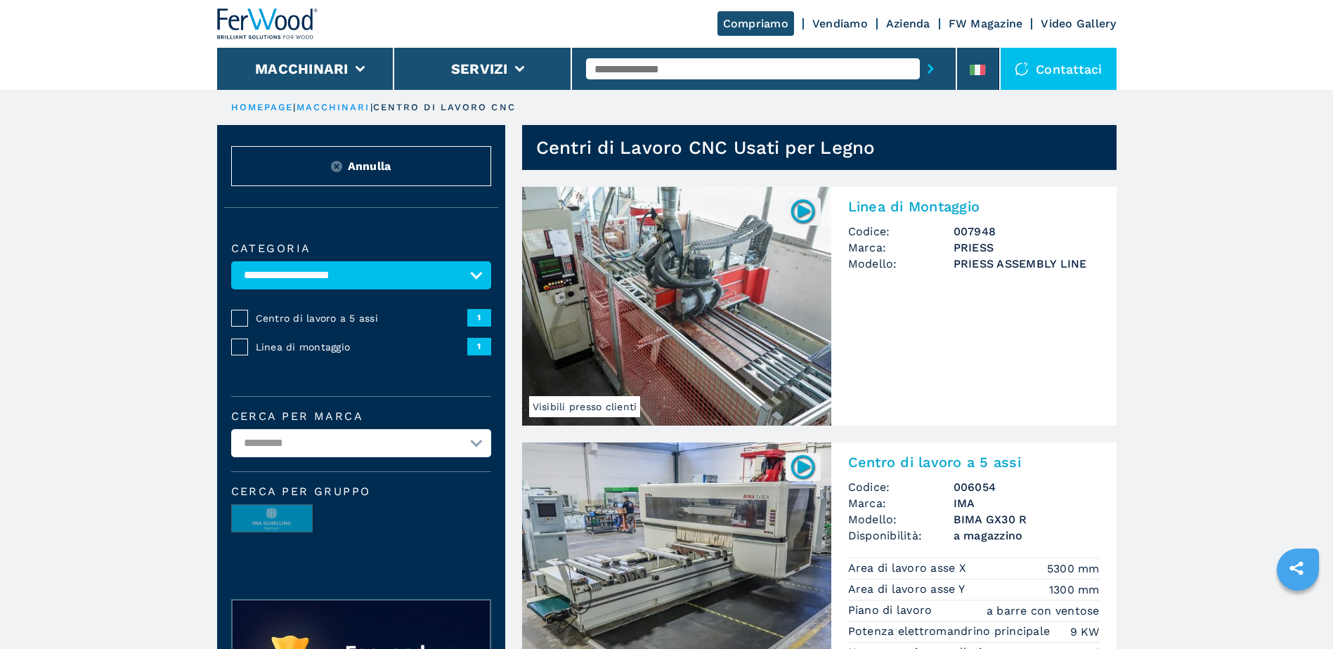
click at [373, 434] on select "********* *** ******" at bounding box center [361, 443] width 260 height 28
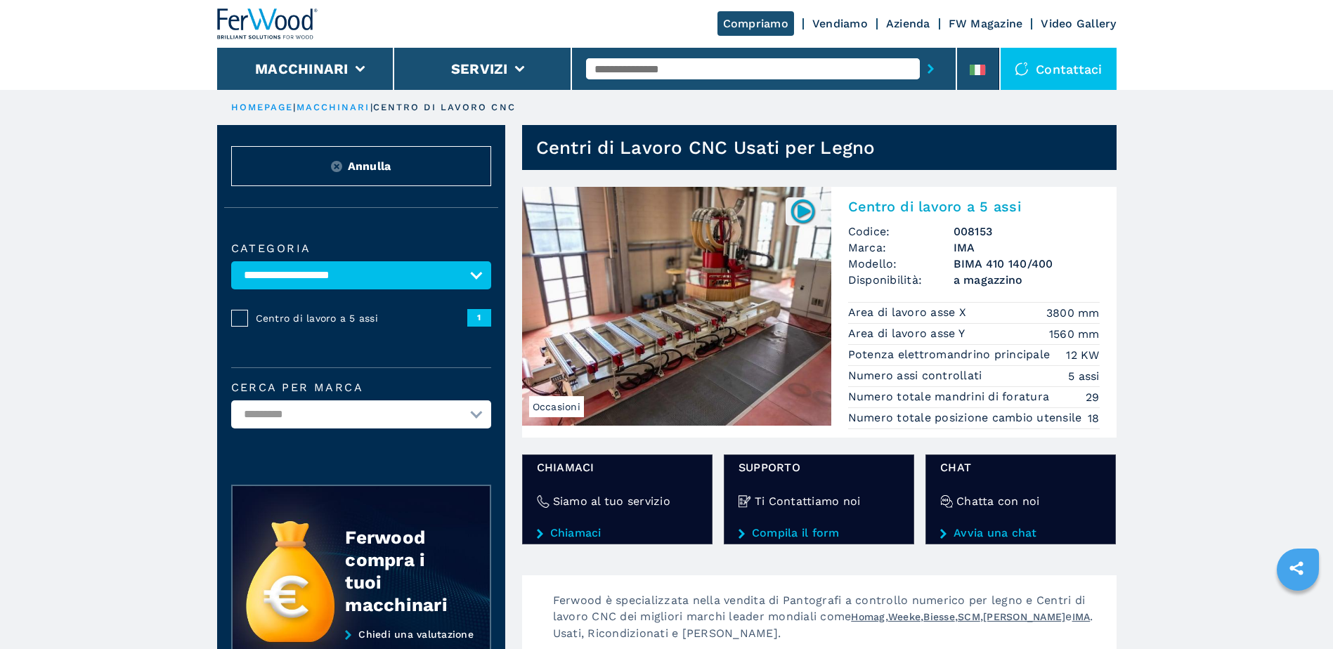
click at [341, 105] on link "macchinari" at bounding box center [334, 107] width 74 height 11
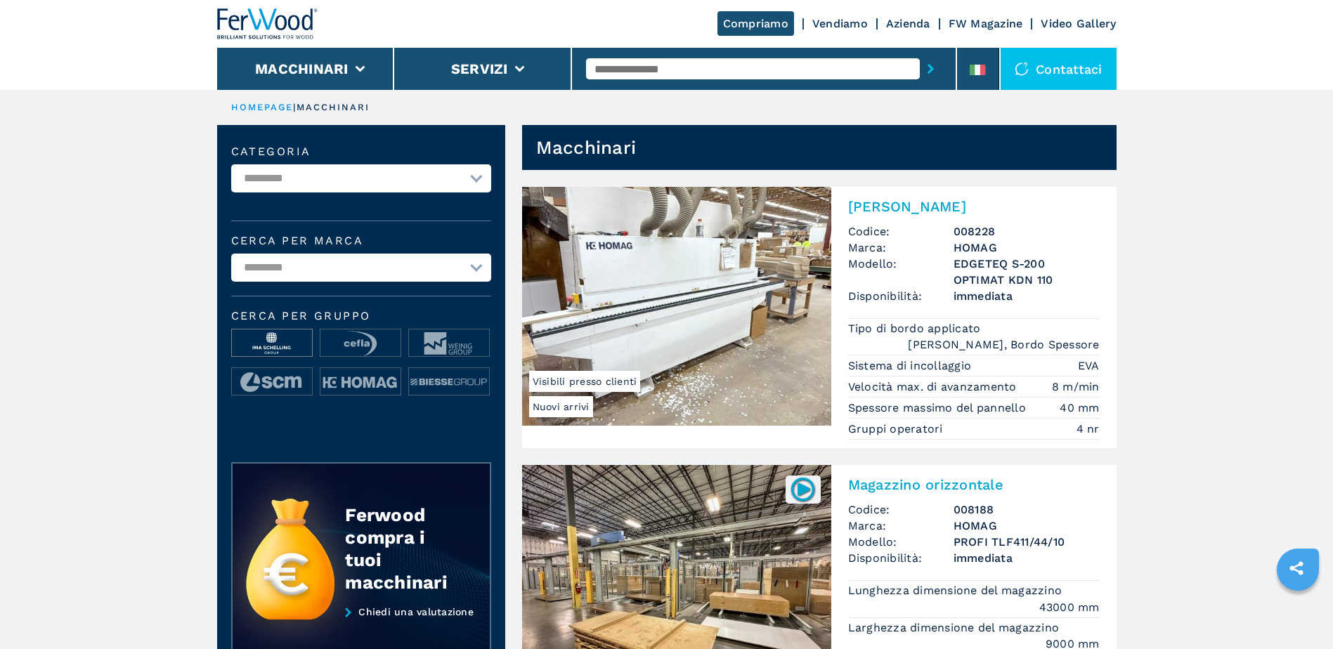
click at [284, 345] on img at bounding box center [272, 344] width 80 height 28
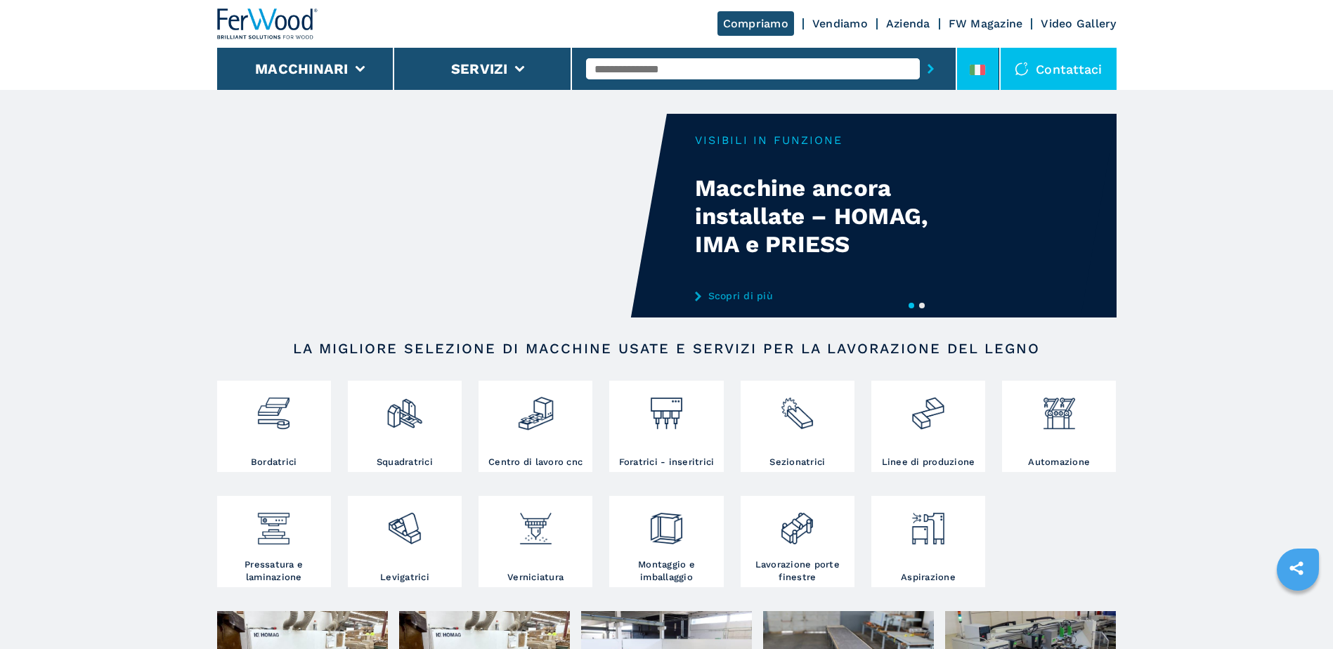
click at [978, 70] on icon at bounding box center [977, 70] width 15 height 11
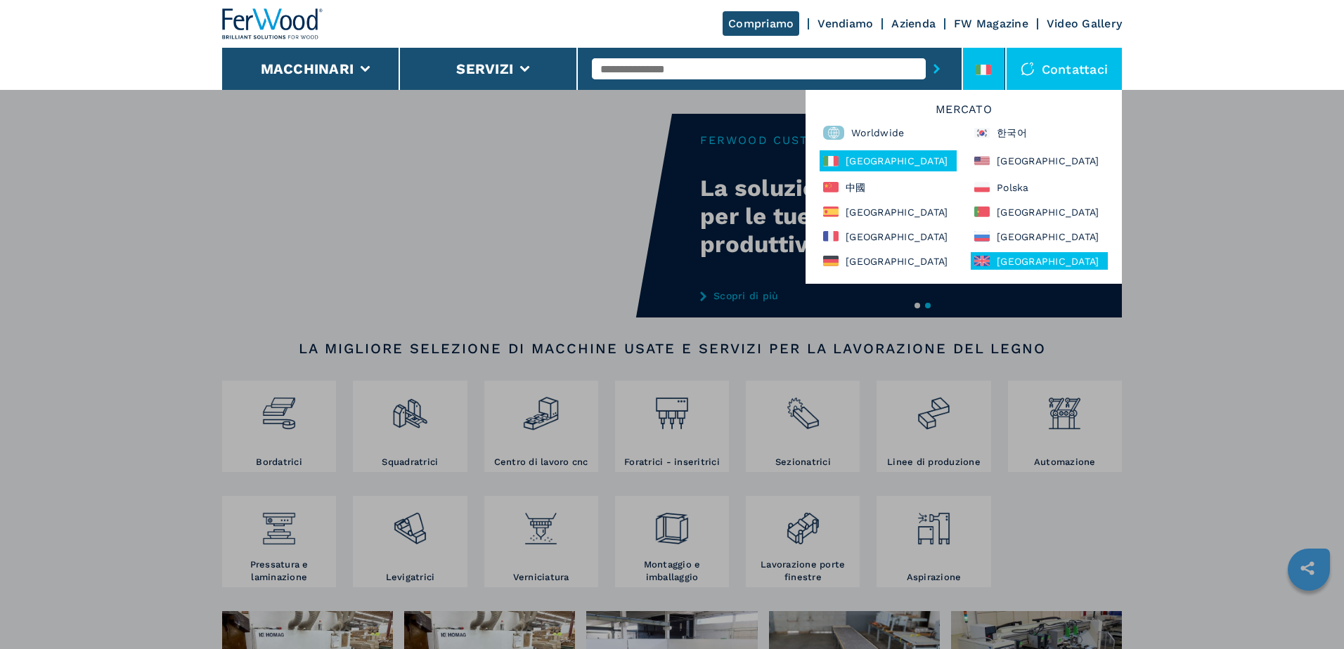
click at [1050, 261] on div "[GEOGRAPHIC_DATA]" at bounding box center [1039, 261] width 137 height 18
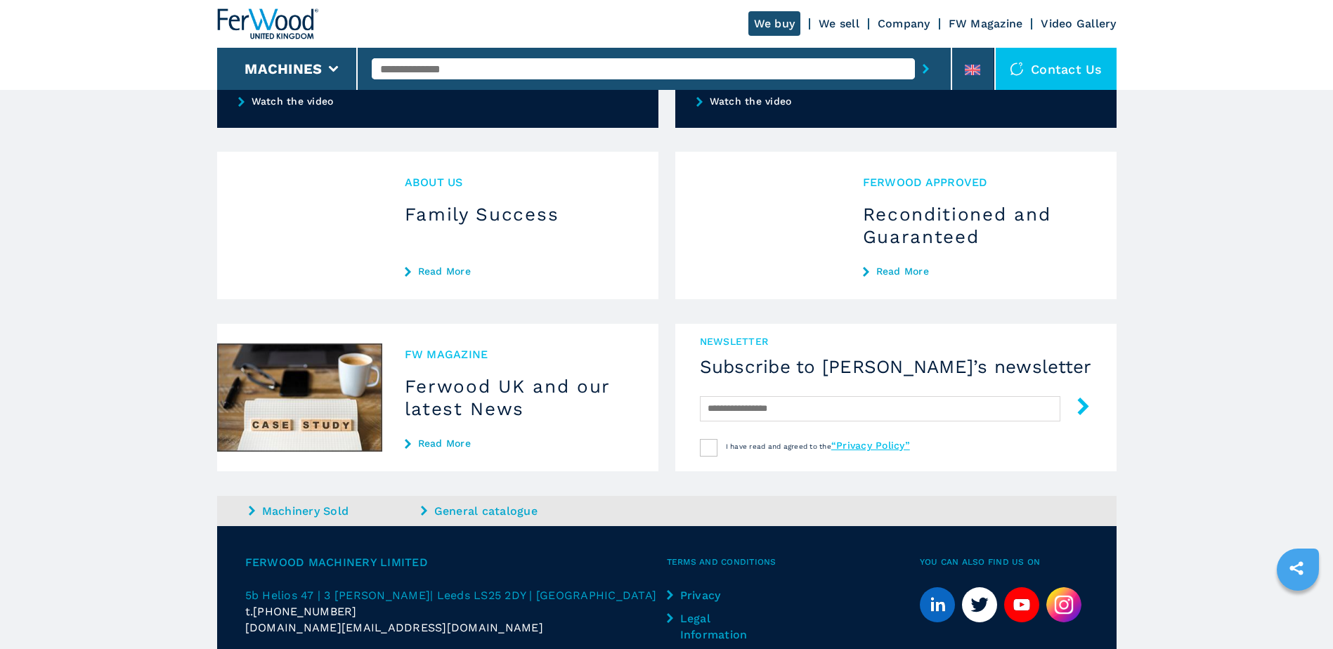
scroll to position [1180, 0]
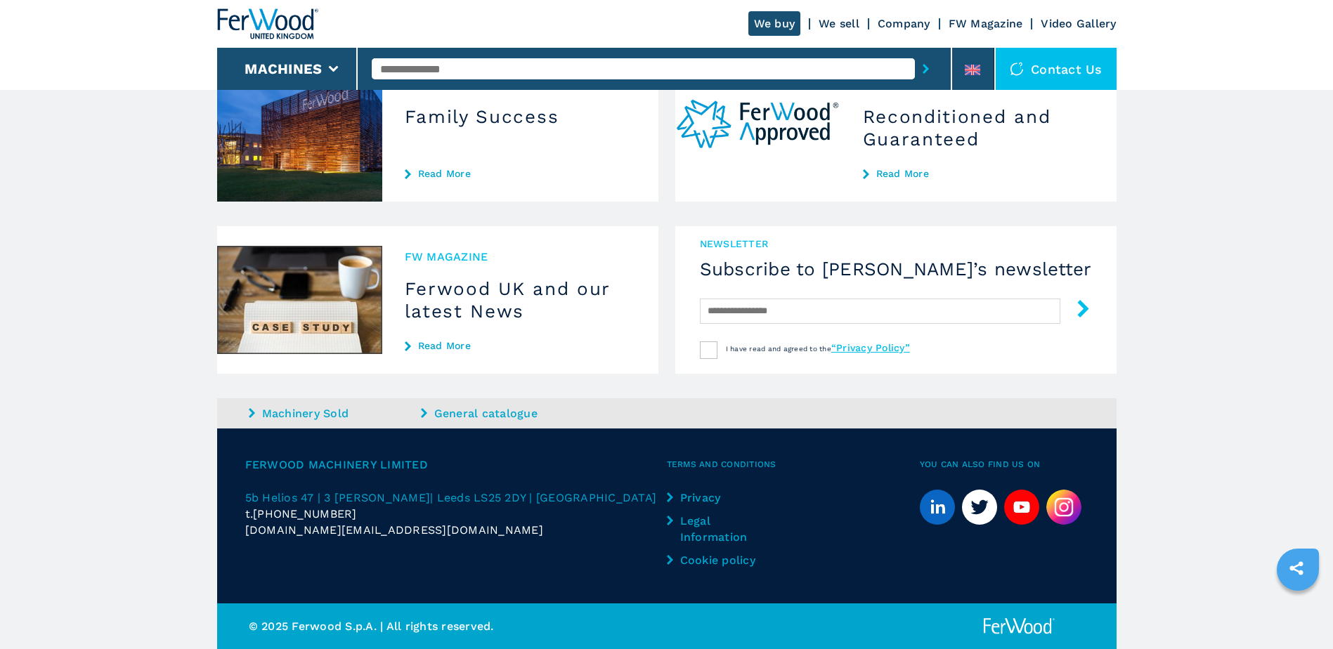
click at [1067, 510] on img at bounding box center [1064, 507] width 35 height 35
